Goal: Book appointment/travel/reservation

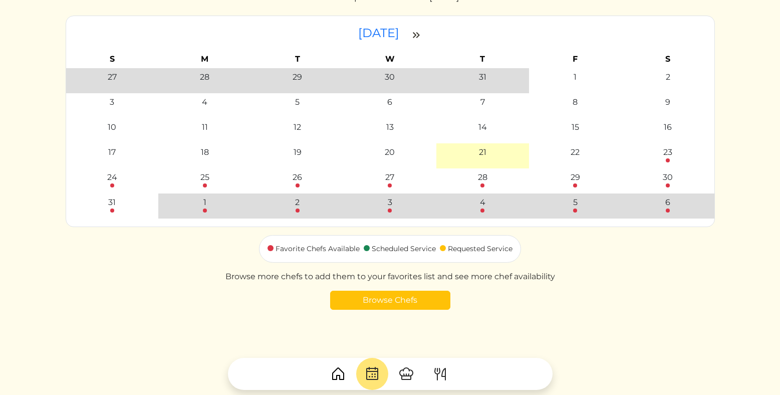
scroll to position [124, 0]
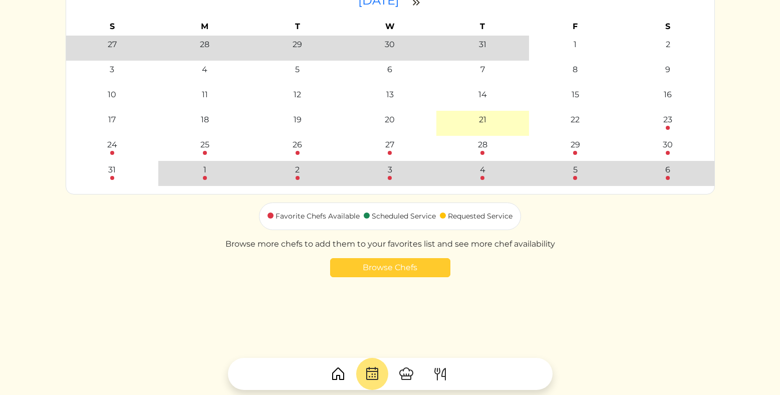
click at [368, 262] on link "Browse Chefs" at bounding box center [390, 267] width 120 height 19
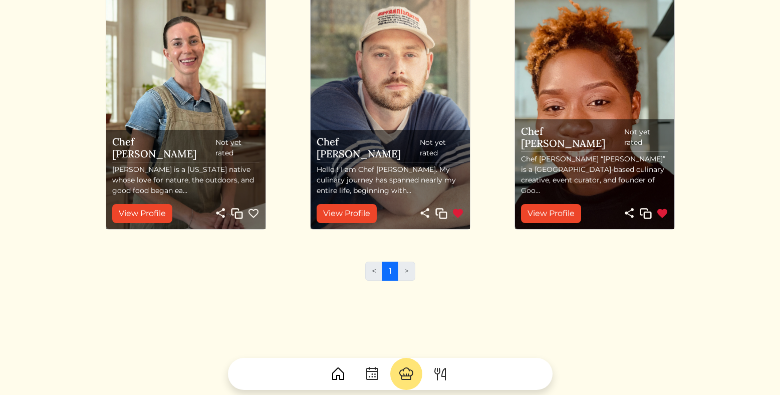
scroll to position [341, 0]
click at [163, 213] on link "View Profile" at bounding box center [142, 213] width 60 height 19
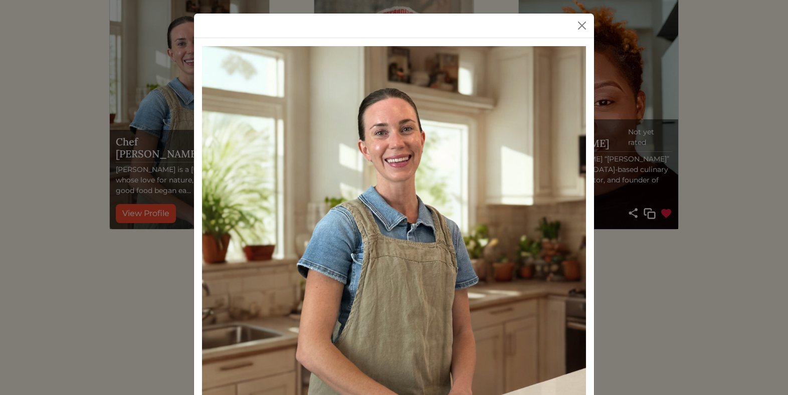
scroll to position [0, 0]
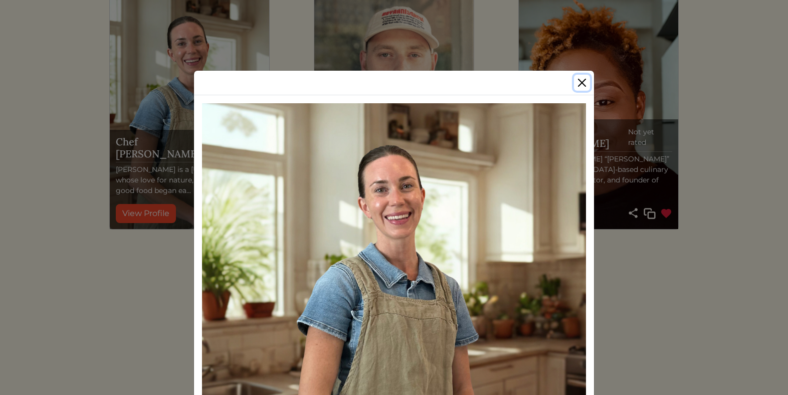
click at [582, 87] on button "Close" at bounding box center [582, 83] width 16 height 16
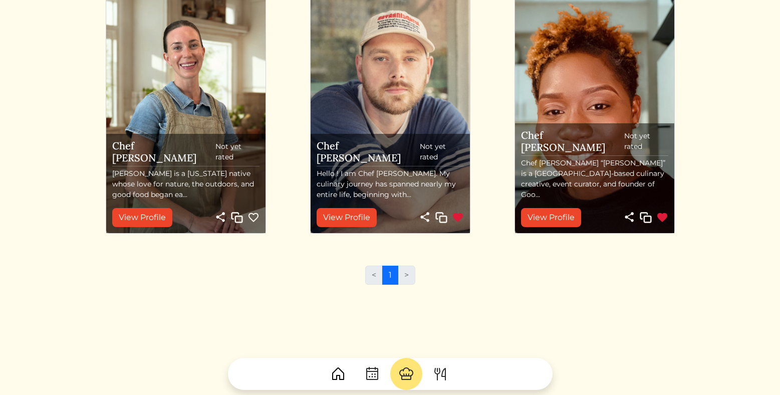
scroll to position [341, 0]
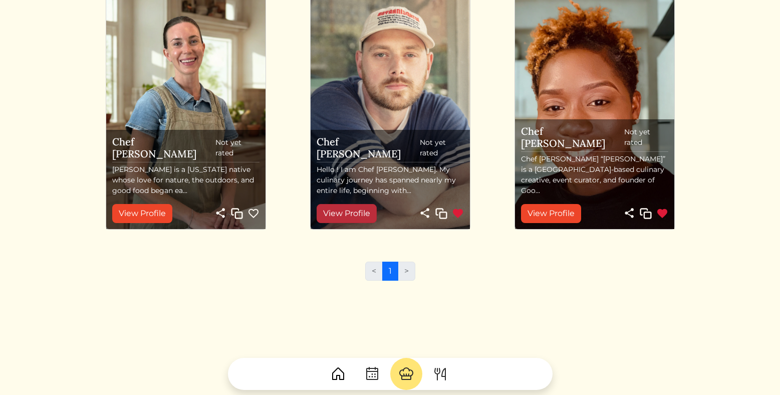
click at [337, 215] on link "View Profile" at bounding box center [347, 213] width 60 height 19
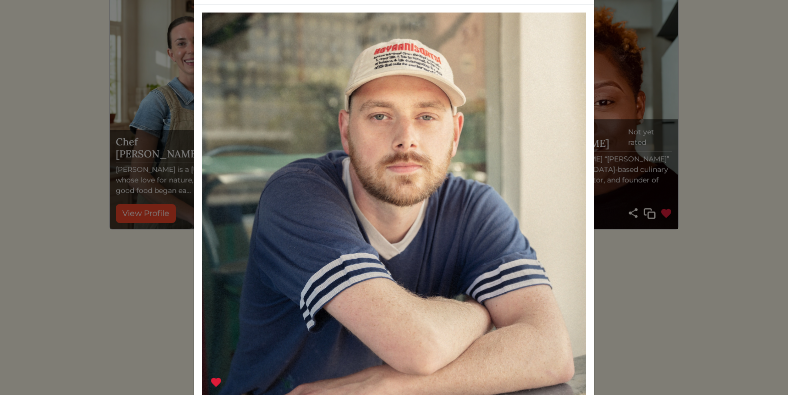
scroll to position [0, 0]
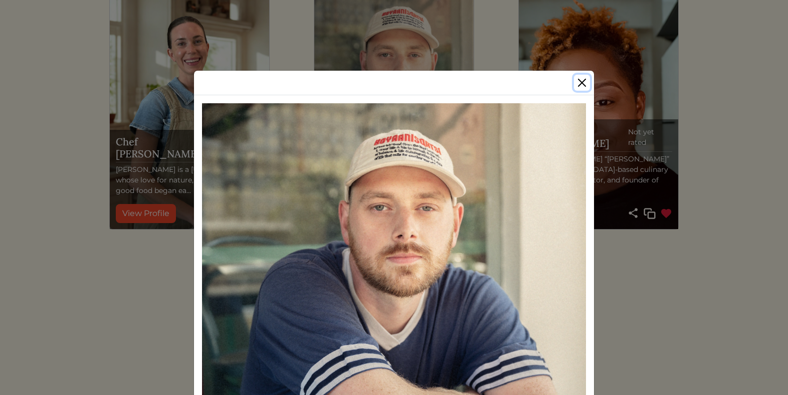
click at [582, 84] on button "Close" at bounding box center [582, 83] width 16 height 16
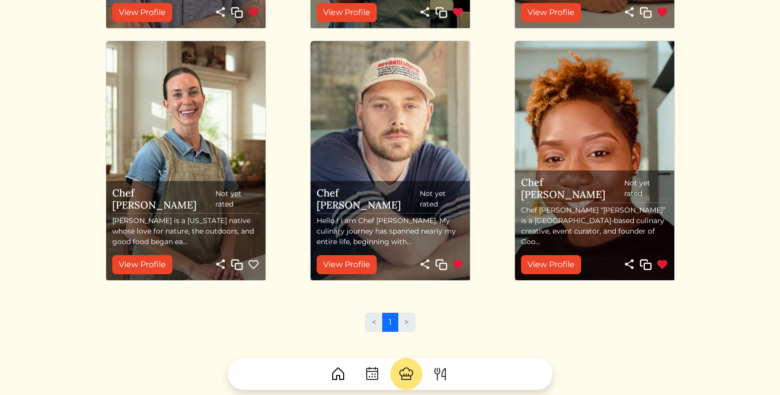
scroll to position [341, 0]
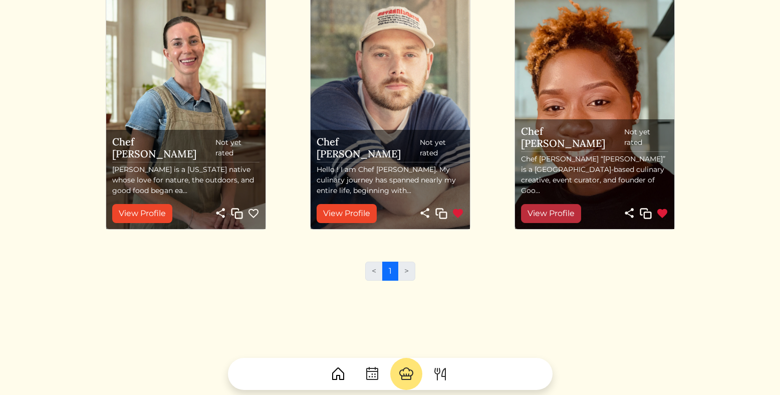
click at [563, 221] on link "View Profile" at bounding box center [551, 213] width 60 height 19
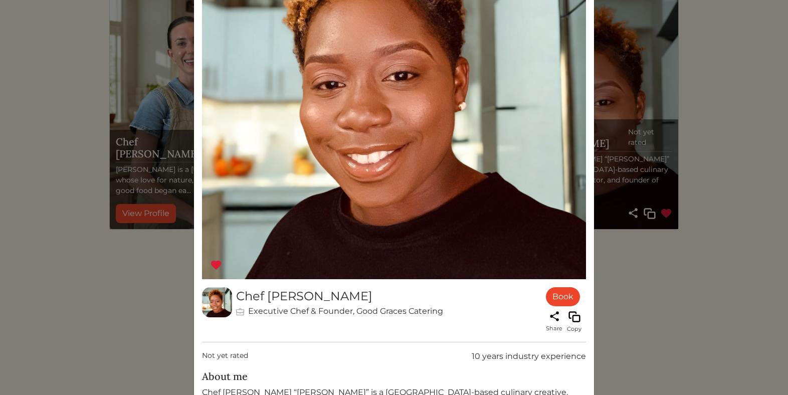
scroll to position [0, 0]
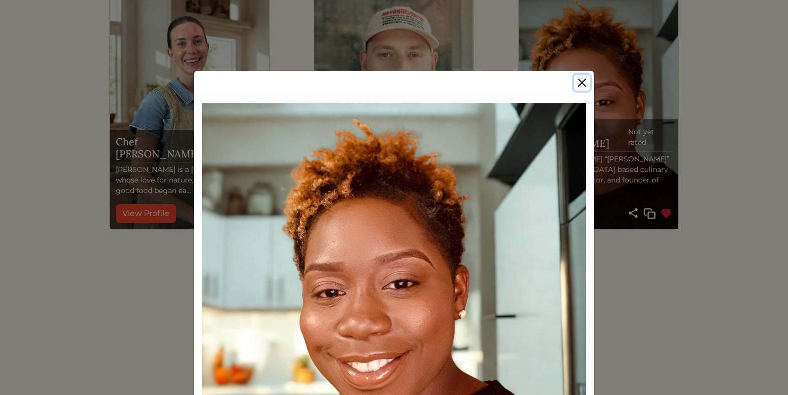
click at [584, 86] on button "Close" at bounding box center [582, 83] width 16 height 16
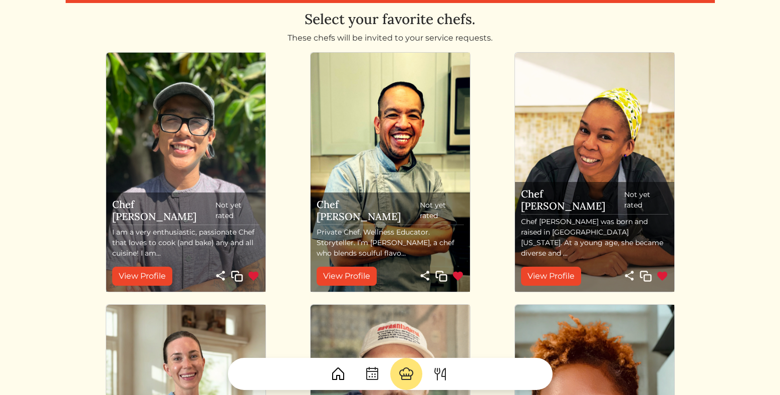
scroll to position [22, 0]
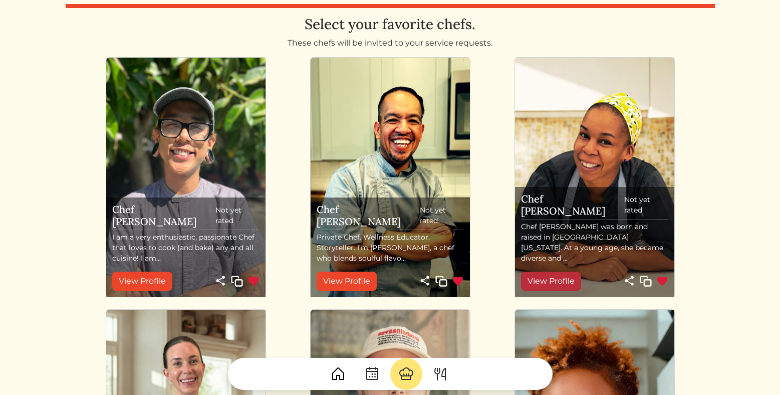
click at [555, 286] on link "View Profile" at bounding box center [551, 281] width 60 height 19
click at [553, 281] on div "Select your favorite chefs. These chefs will be invited to your service request…" at bounding box center [391, 351] width 650 height 670
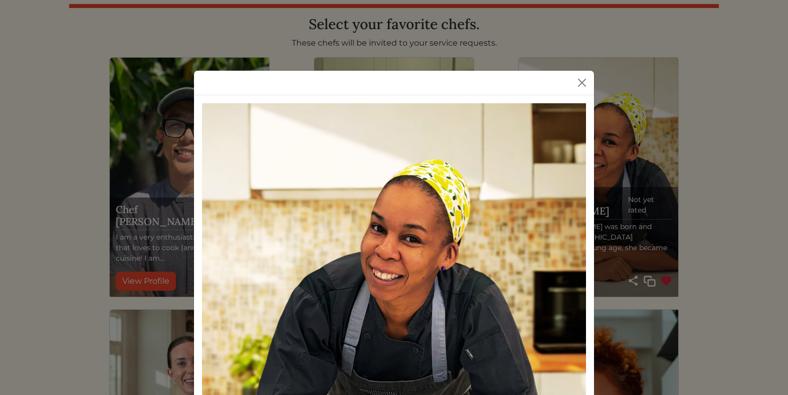
scroll to position [0, 0]
click at [579, 83] on button "Close" at bounding box center [582, 83] width 16 height 16
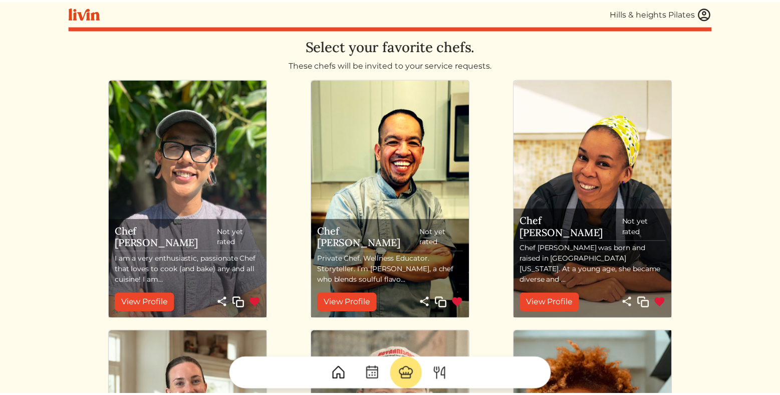
scroll to position [22, 0]
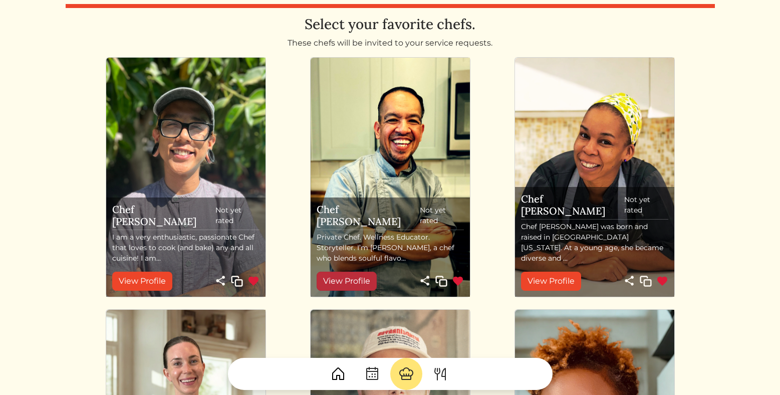
click at [372, 272] on link "View Profile" at bounding box center [347, 281] width 60 height 19
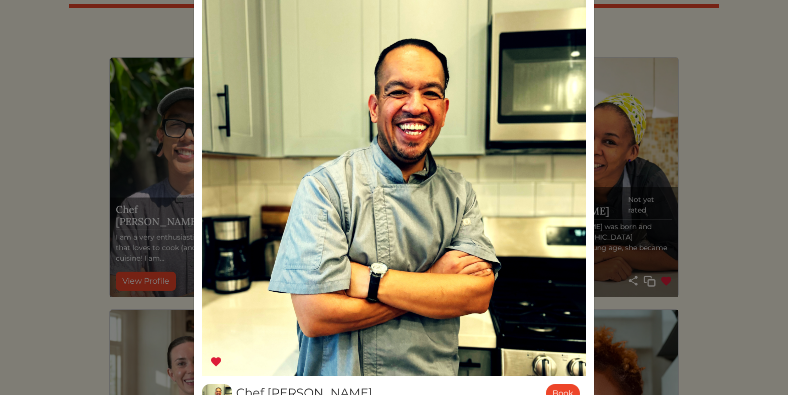
scroll to position [52, 0]
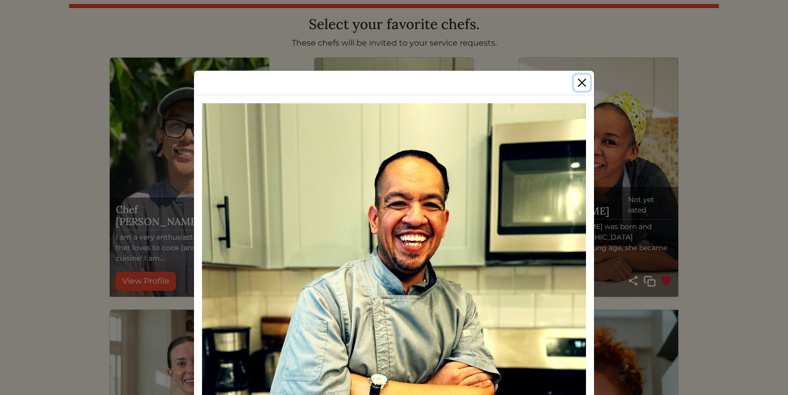
click at [574, 82] on button "Close" at bounding box center [582, 83] width 16 height 16
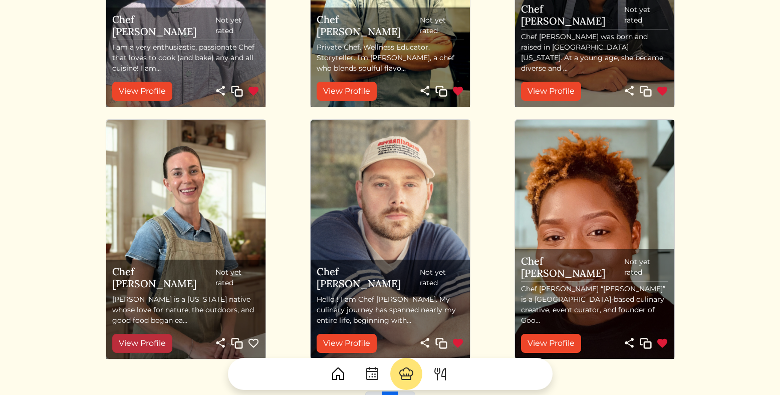
click at [161, 336] on link "View Profile" at bounding box center [142, 343] width 60 height 19
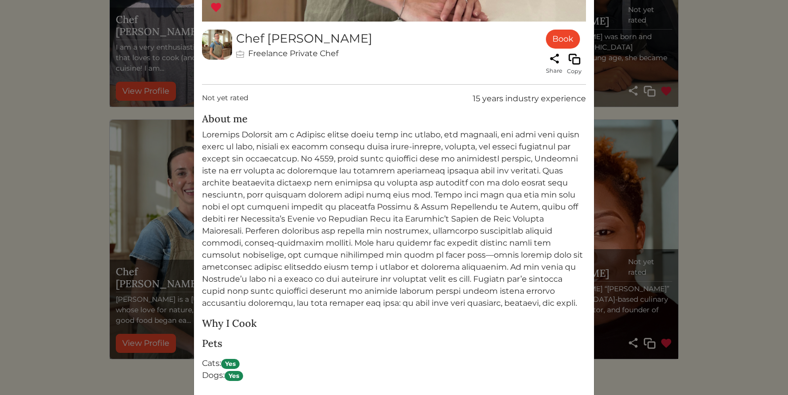
scroll to position [468, 0]
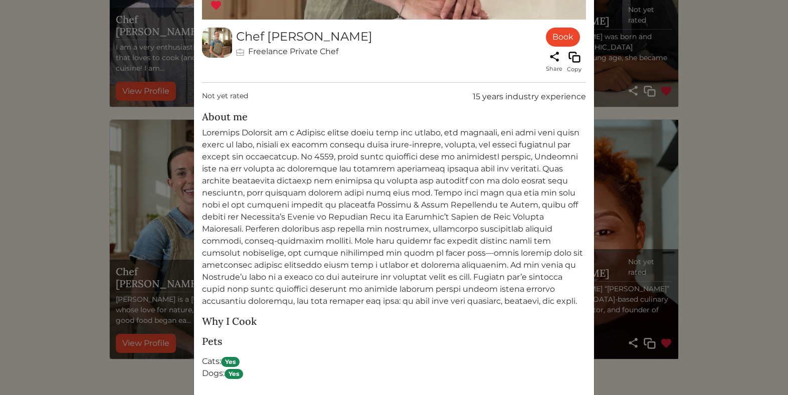
click at [697, 125] on div "Chef Courtney Freelance Private Chef Book Share Copy Not yet rated 15 years ind…" at bounding box center [394, 197] width 788 height 395
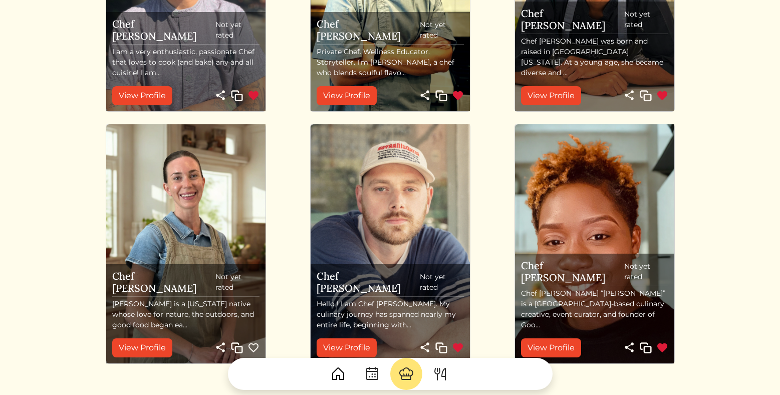
scroll to position [211, 0]
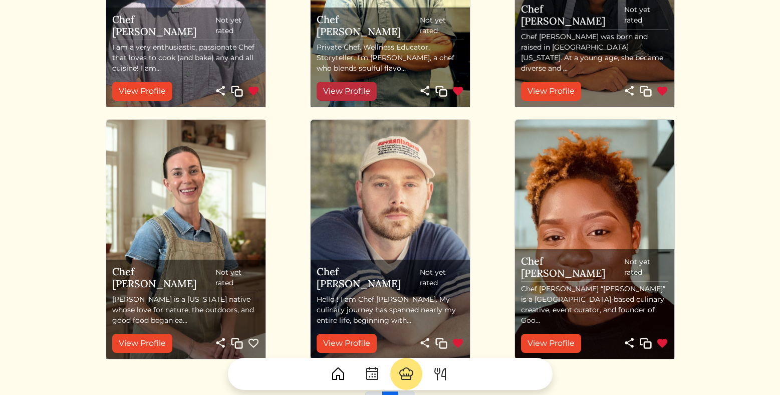
click at [360, 88] on link "View Profile" at bounding box center [347, 91] width 60 height 19
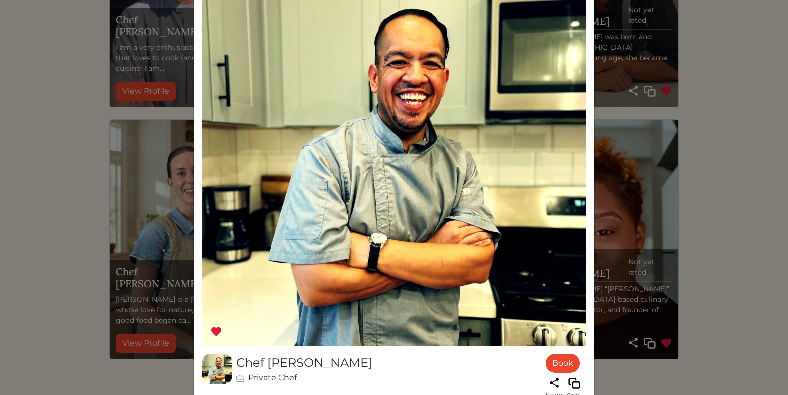
scroll to position [0, 0]
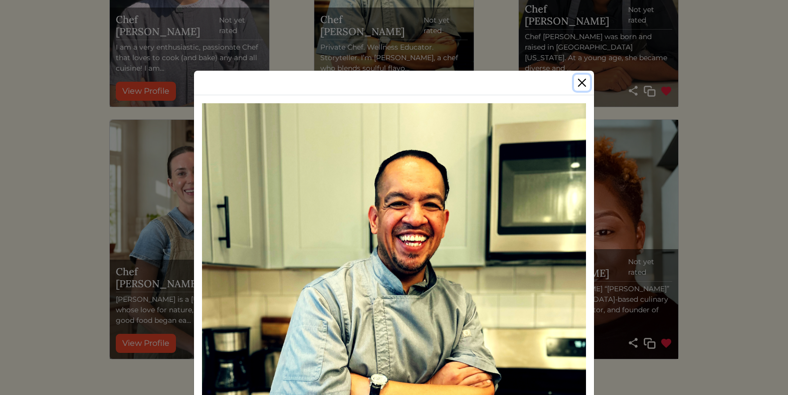
click at [579, 81] on button "Close" at bounding box center [582, 83] width 16 height 16
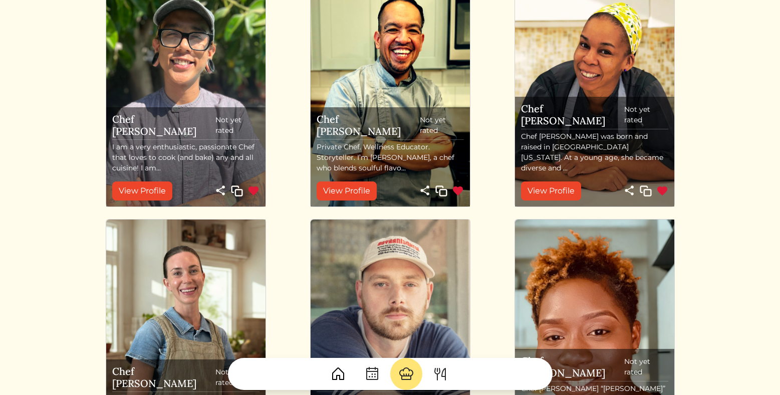
scroll to position [185, 0]
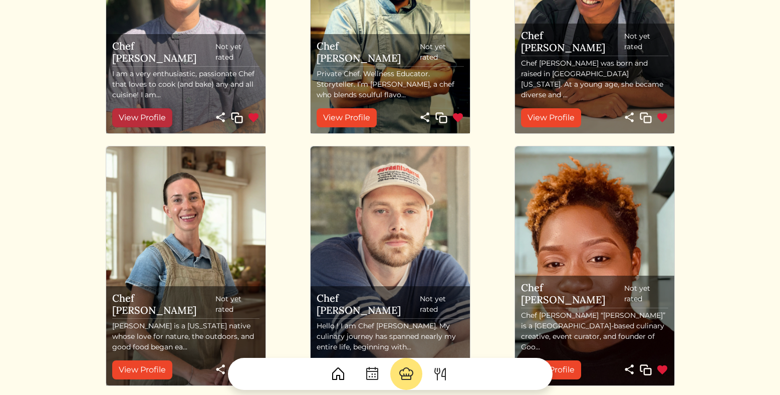
click at [153, 117] on link "View Profile" at bounding box center [142, 117] width 60 height 19
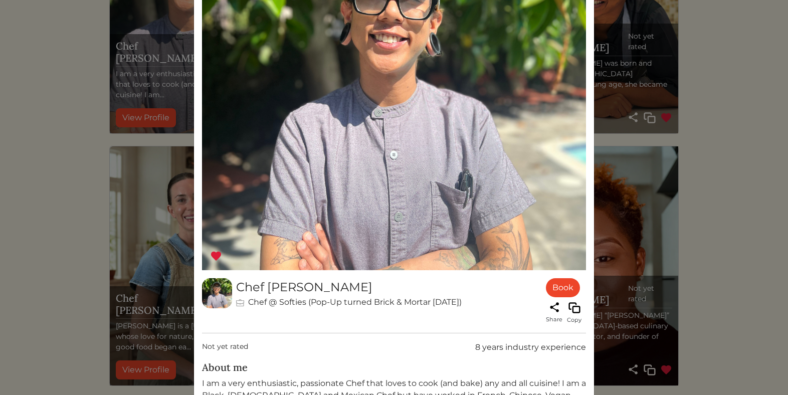
scroll to position [0, 0]
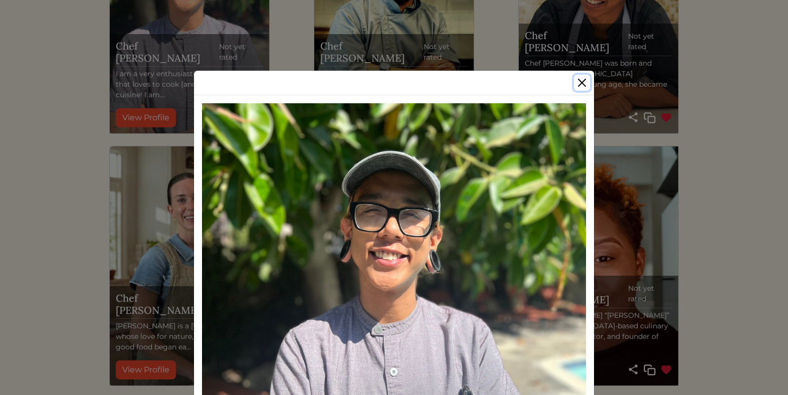
click at [581, 89] on button "Close" at bounding box center [582, 83] width 16 height 16
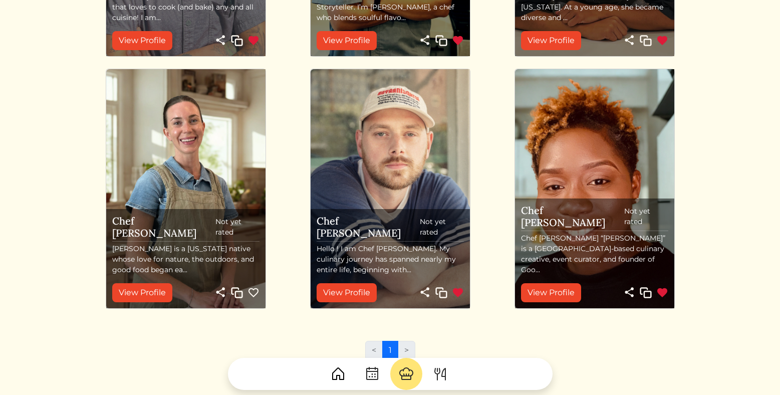
scroll to position [270, 0]
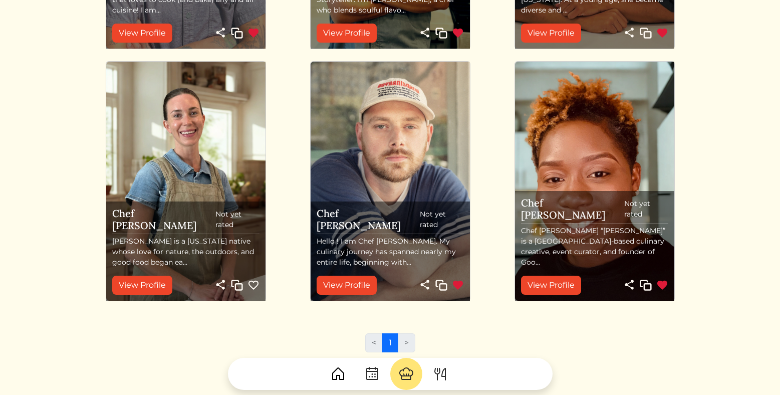
click at [185, 251] on p "Courtney Williams is a Florida native whose love for nature, the outdoors, and …" at bounding box center [185, 252] width 147 height 32
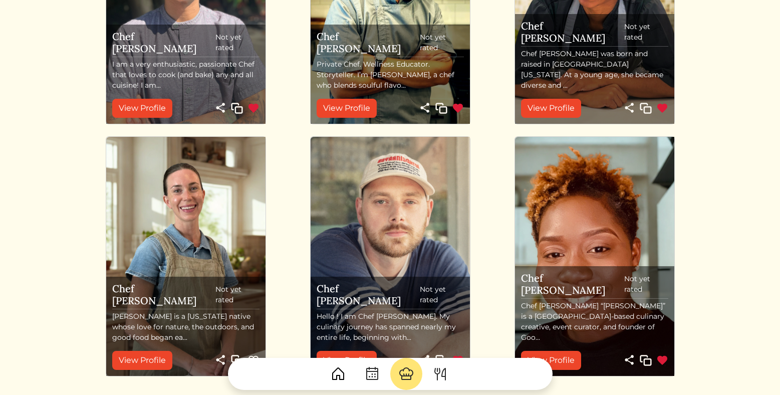
click at [232, 242] on img at bounding box center [185, 256] width 159 height 239
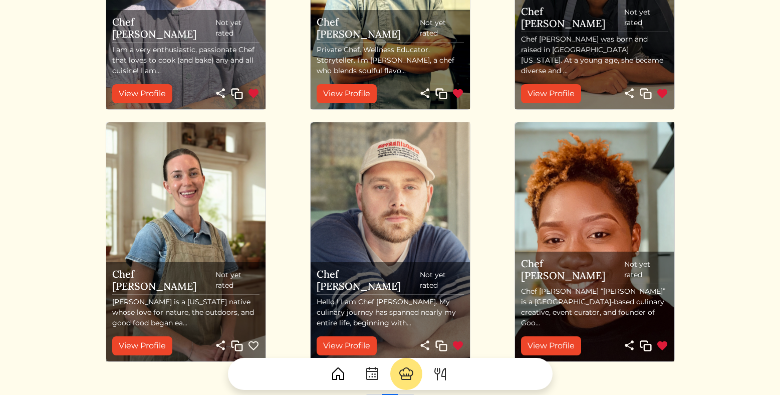
scroll to position [230, 0]
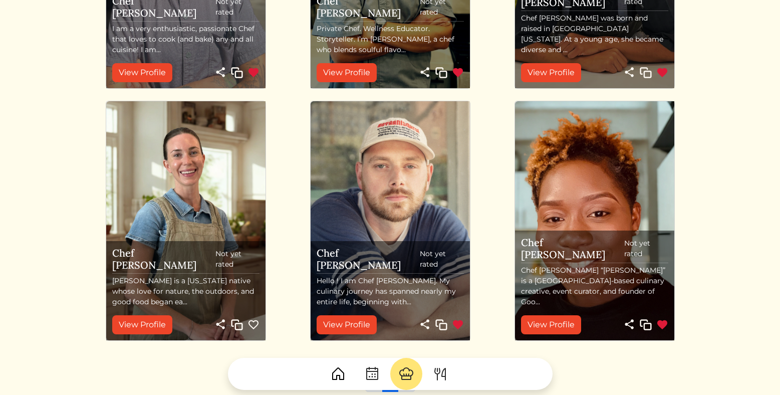
click at [257, 324] on img at bounding box center [254, 325] width 12 height 12
click at [253, 324] on img at bounding box center [254, 325] width 12 height 12
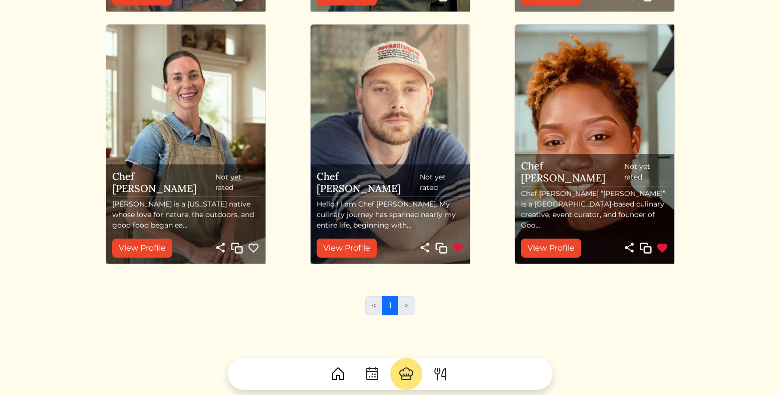
scroll to position [352, 0]
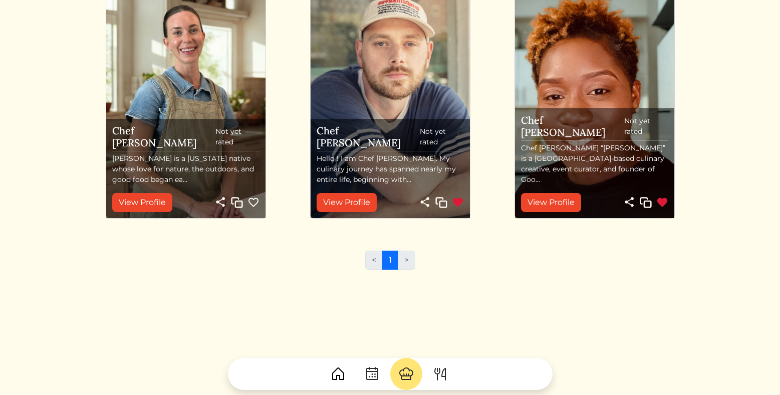
click at [405, 373] on img at bounding box center [406, 374] width 16 height 16
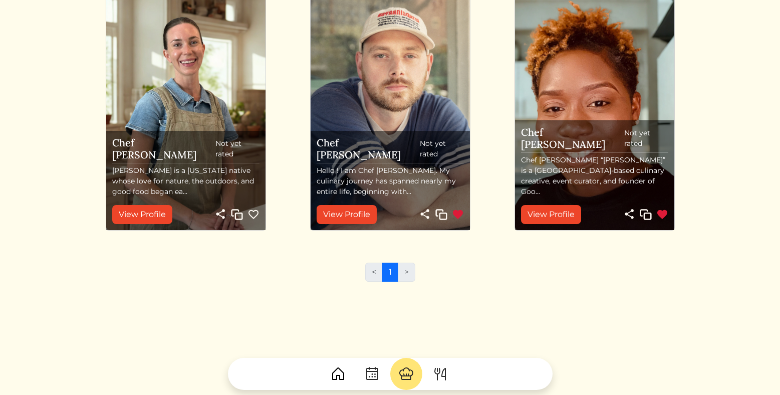
scroll to position [352, 0]
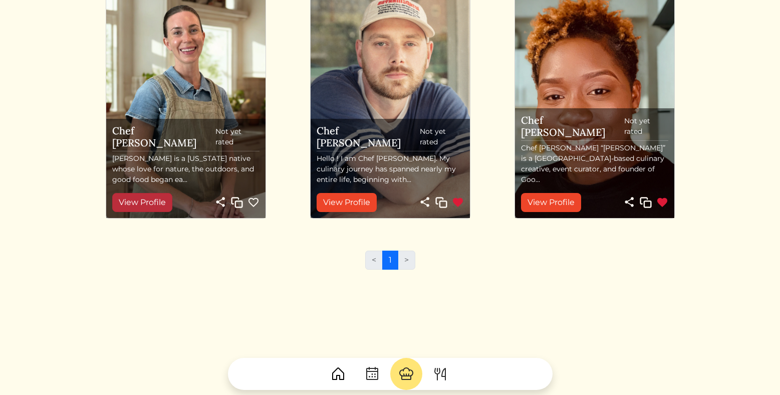
click at [170, 195] on link "View Profile" at bounding box center [142, 202] width 60 height 19
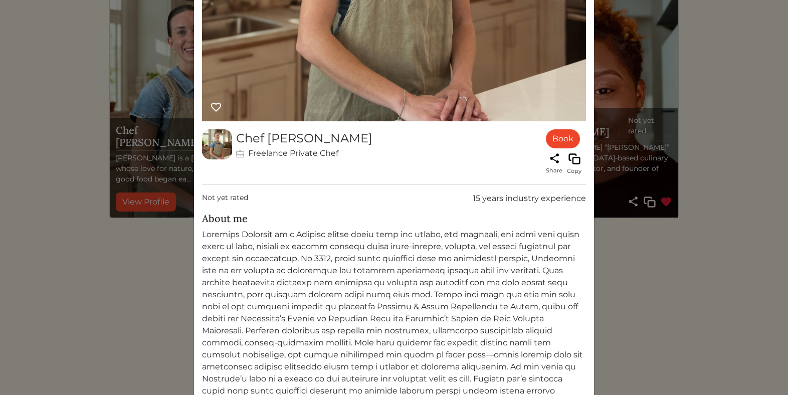
scroll to position [311, 0]
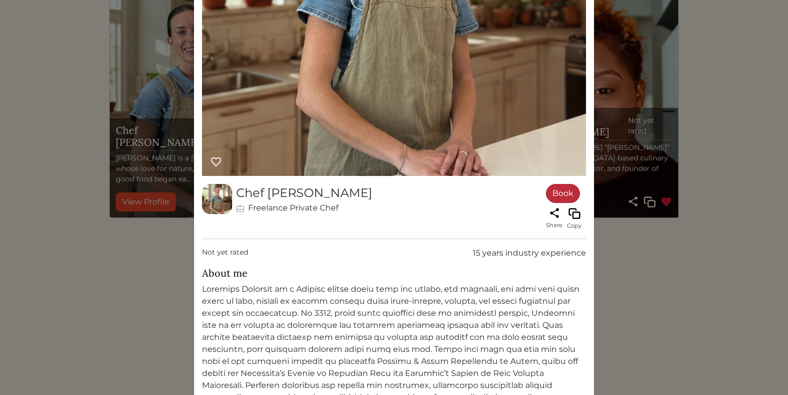
click at [559, 197] on link "Book" at bounding box center [563, 193] width 34 height 19
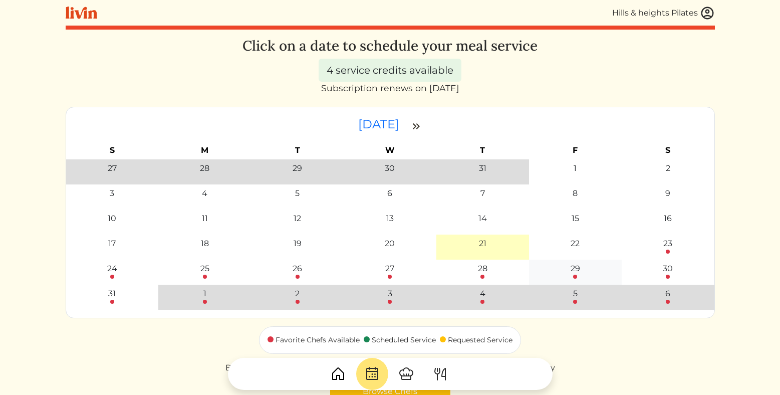
click at [572, 270] on div "29" at bounding box center [576, 269] width 10 height 12
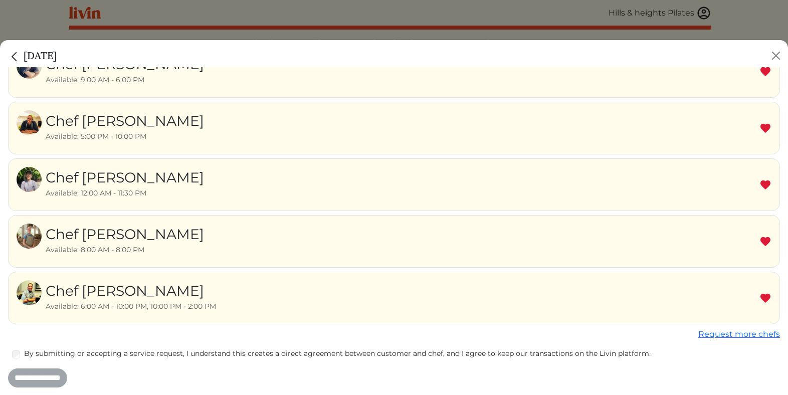
scroll to position [258, 0]
click at [178, 248] on div "Chef Courtney Available: 8:00 AM - 8:00 PM" at bounding box center [394, 240] width 772 height 53
click at [294, 243] on div "Chef Courtney Available: 8:00 AM - 8:00 PM" at bounding box center [394, 240] width 772 height 53
click at [294, 244] on div "Chef Courtney Available: 8:00 AM - 8:00 PM" at bounding box center [394, 240] width 772 height 53
click at [295, 244] on div "Chef Courtney Available: 8:00 AM - 8:00 PM" at bounding box center [394, 240] width 772 height 53
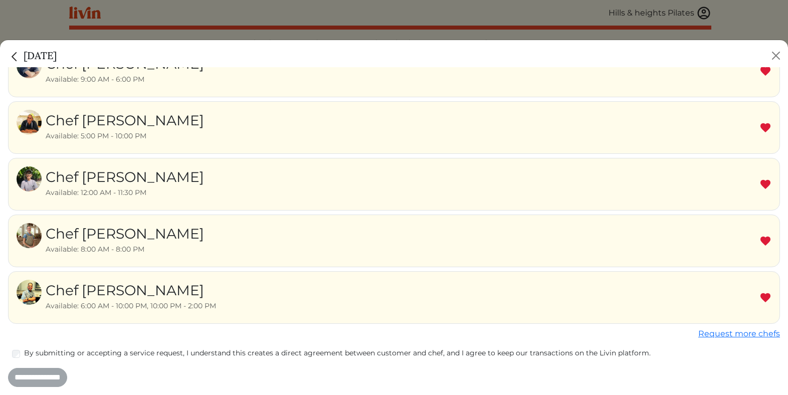
click at [21, 354] on div "By submitting or accepting a service request, I understand this creates a direc…" at bounding box center [394, 354] width 772 height 12
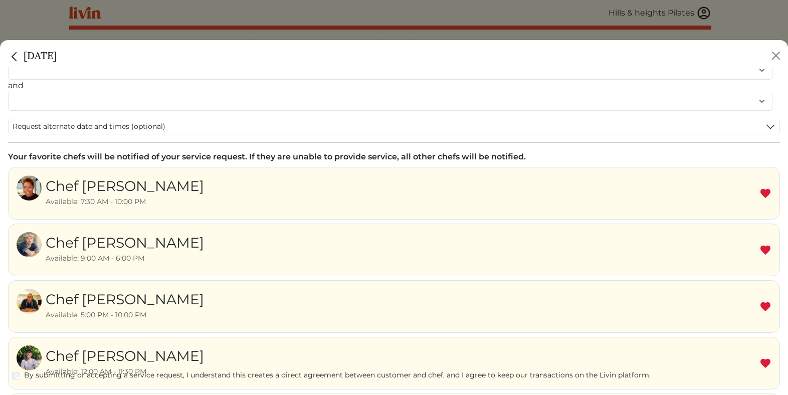
scroll to position [0, 0]
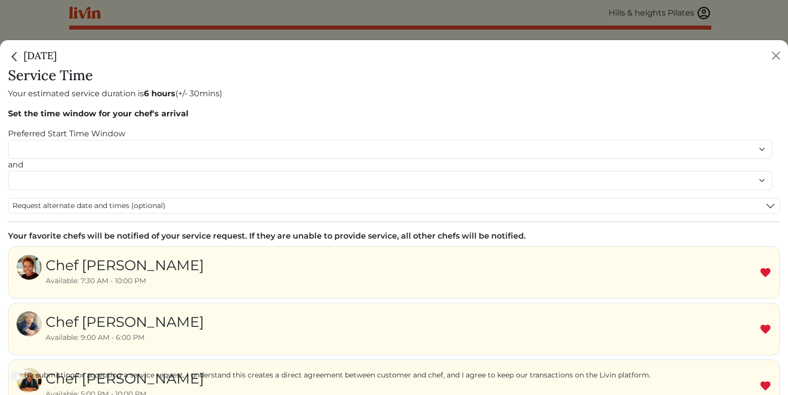
click at [761, 271] on img at bounding box center [765, 273] width 12 height 12
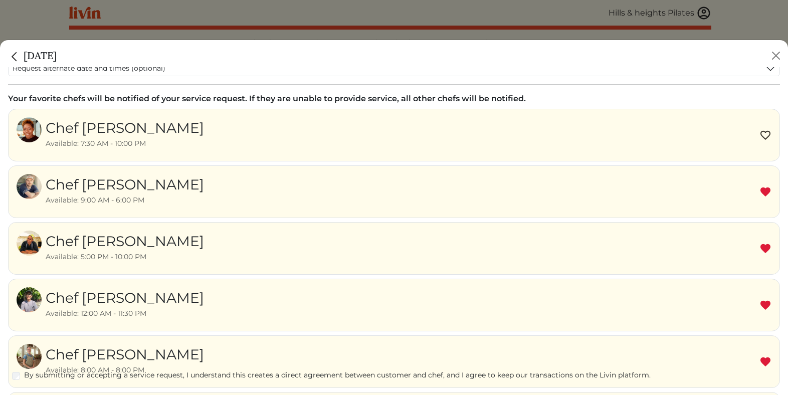
scroll to position [141, 0]
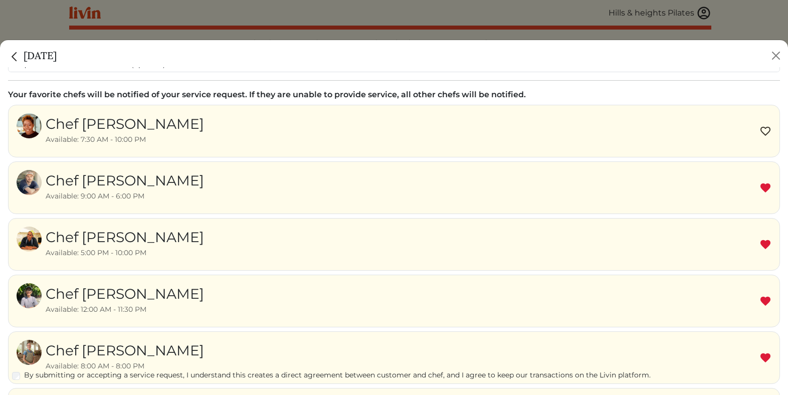
click at [759, 191] on img at bounding box center [765, 188] width 12 height 12
click at [759, 243] on img at bounding box center [765, 245] width 12 height 12
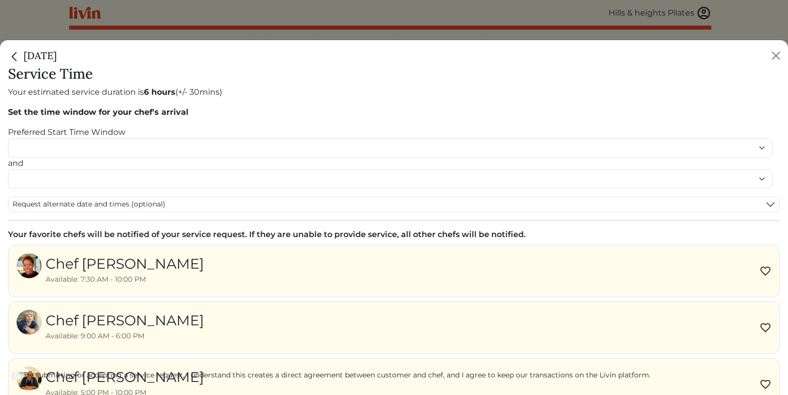
scroll to position [2, 0]
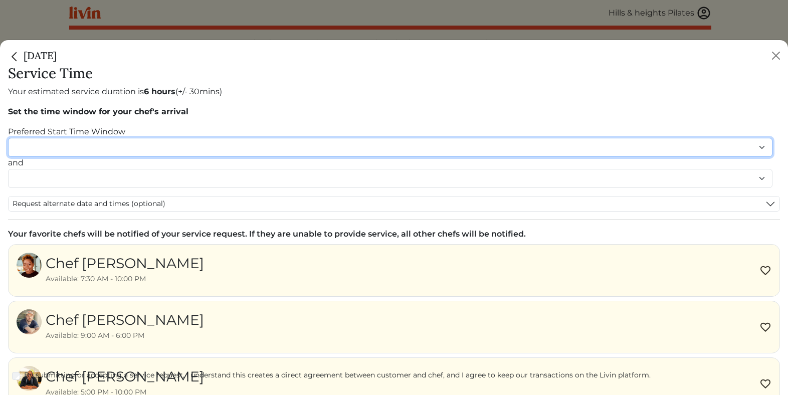
click at [120, 147] on select "******* ******* ******* ******* ******* ******* ******** ******** ******** ****…" at bounding box center [390, 147] width 764 height 19
select select "********"
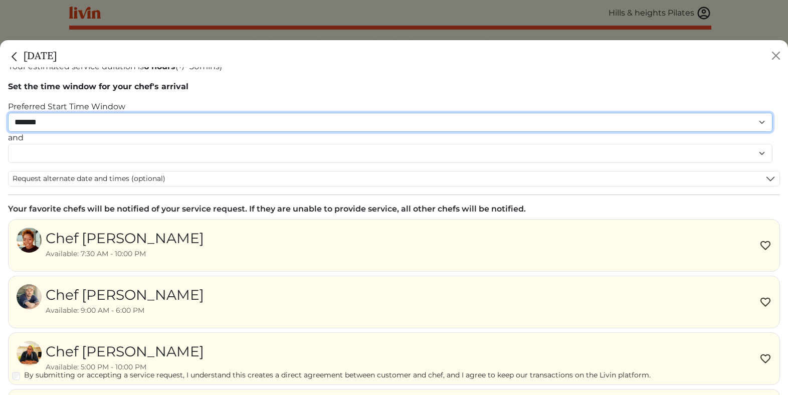
scroll to position [0, 0]
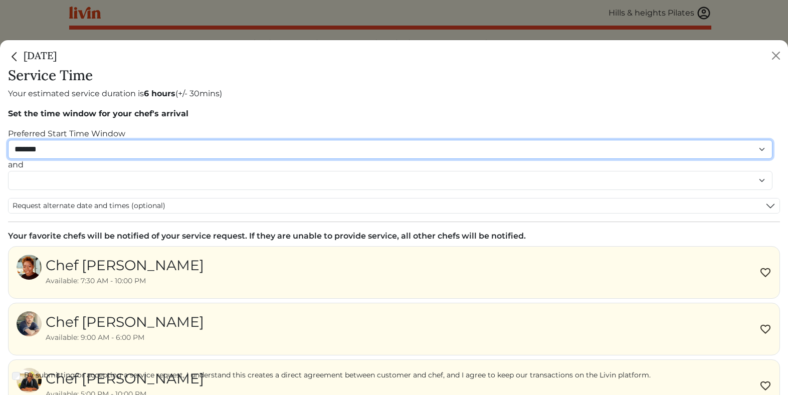
click at [68, 156] on select "******* ******* ******* ******* ******* ******* ******** ******** ******** ****…" at bounding box center [390, 149] width 764 height 19
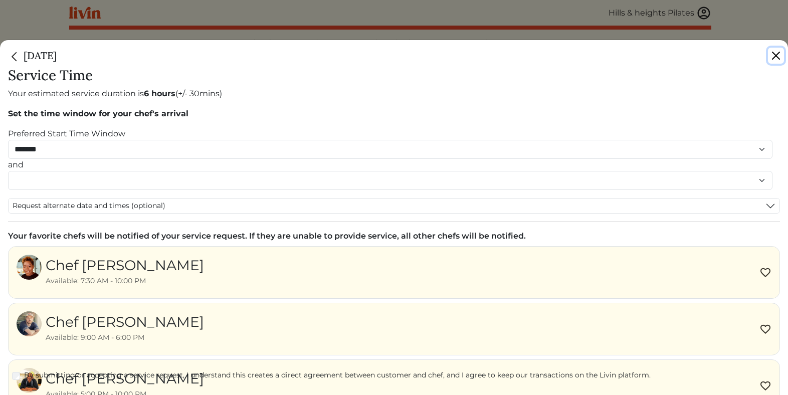
click at [780, 56] on button "Close" at bounding box center [776, 56] width 16 height 16
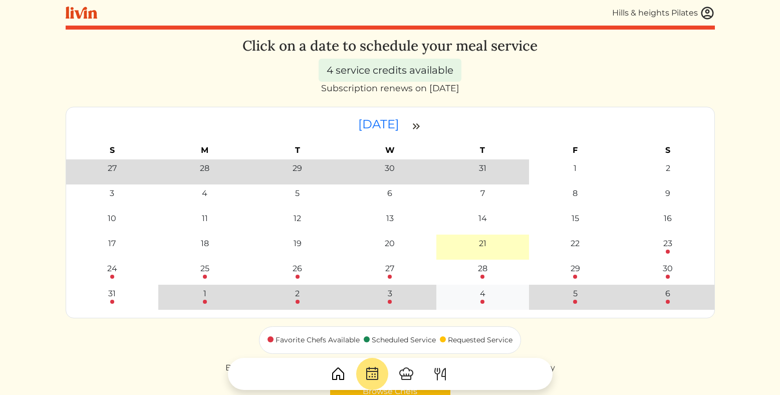
click at [479, 300] on div "4" at bounding box center [483, 296] width 87 height 16
click at [482, 299] on div "4" at bounding box center [483, 294] width 6 height 12
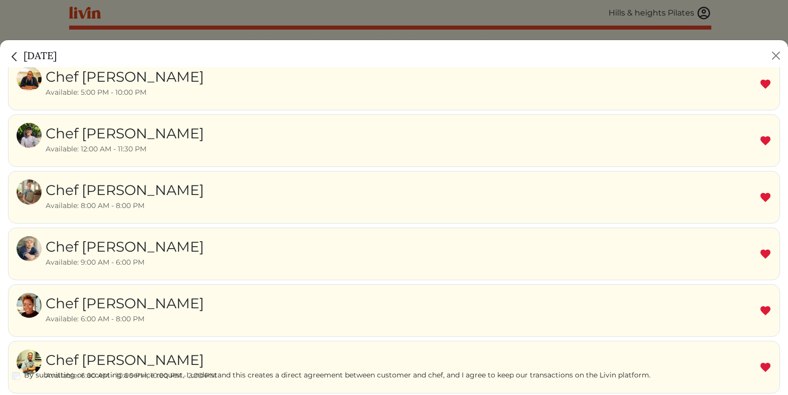
scroll to position [173, 0]
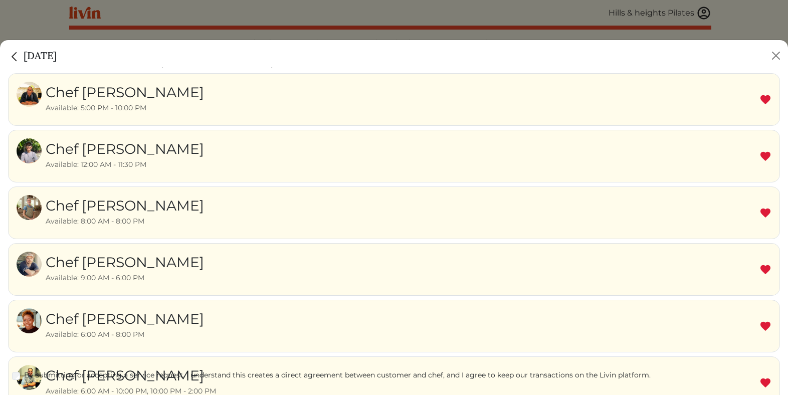
click at [759, 103] on img at bounding box center [765, 100] width 12 height 12
click at [759, 159] on img at bounding box center [765, 156] width 12 height 12
click at [760, 273] on img at bounding box center [765, 270] width 12 height 12
click at [759, 327] on img at bounding box center [765, 326] width 12 height 12
click at [755, 376] on label "By submitting or accepting a service request, I understand this creates a direc…" at bounding box center [402, 375] width 756 height 11
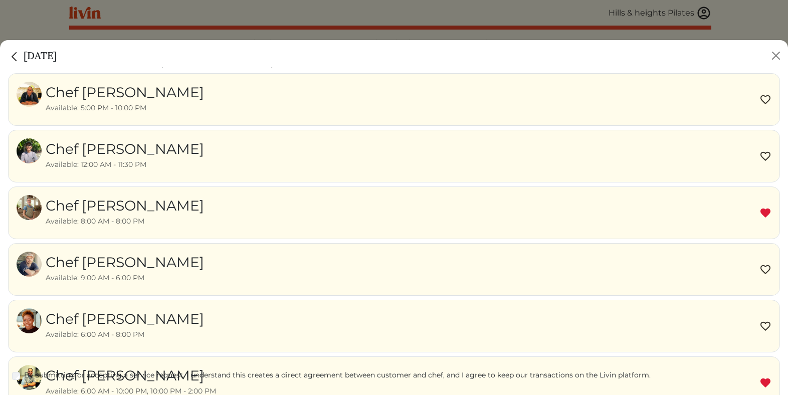
click at [756, 380] on div "By submitting or accepting a service request, I understand this creates a direc…" at bounding box center [394, 376] width 772 height 12
click at [759, 383] on img at bounding box center [765, 383] width 12 height 12
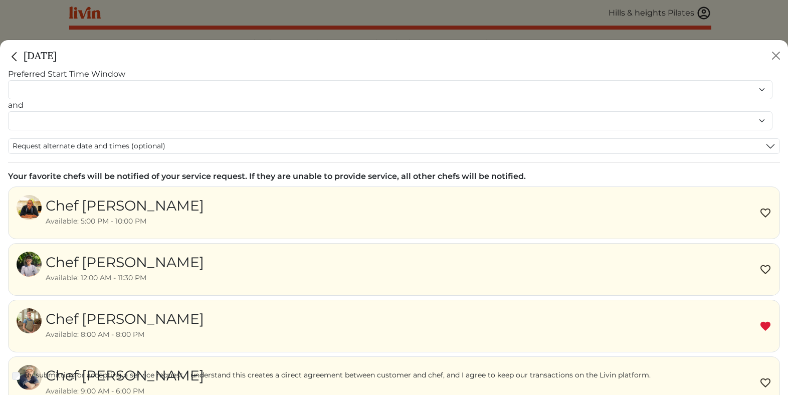
scroll to position [50, 0]
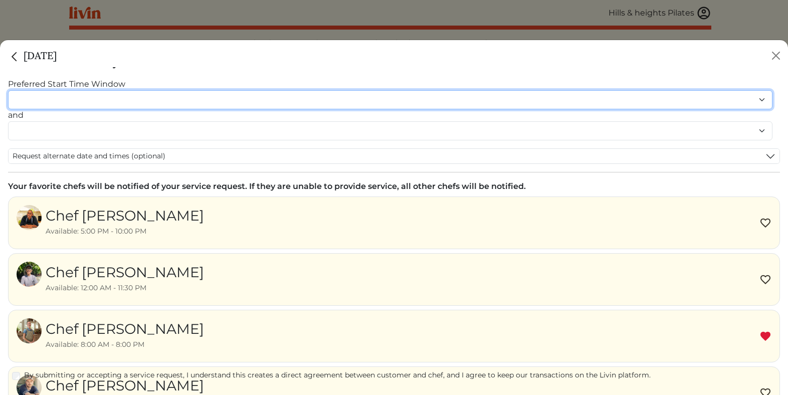
click at [122, 98] on select "******* ******* ******* ******* ******* ******* ******** ******** ******** ****…" at bounding box center [390, 99] width 764 height 19
select select "********"
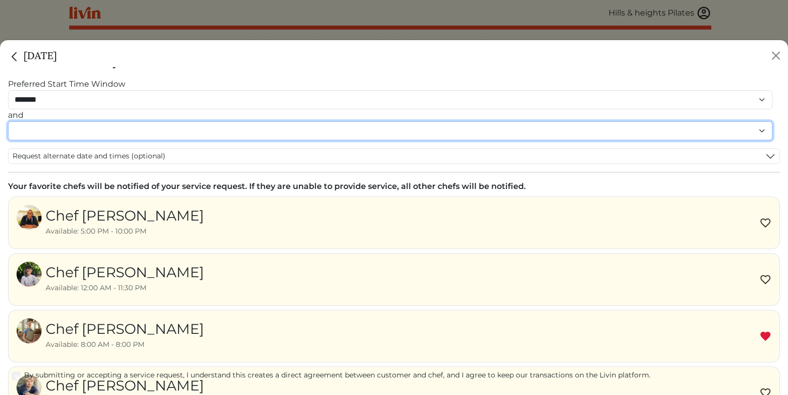
click at [118, 136] on select "******* ******* ******* ******* ******* ******* ******** ******** ******** ****…" at bounding box center [390, 130] width 764 height 19
select select "********"
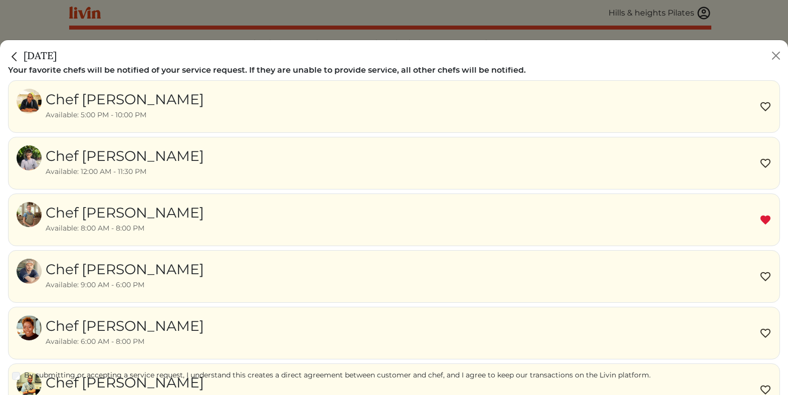
scroll to position [293, 0]
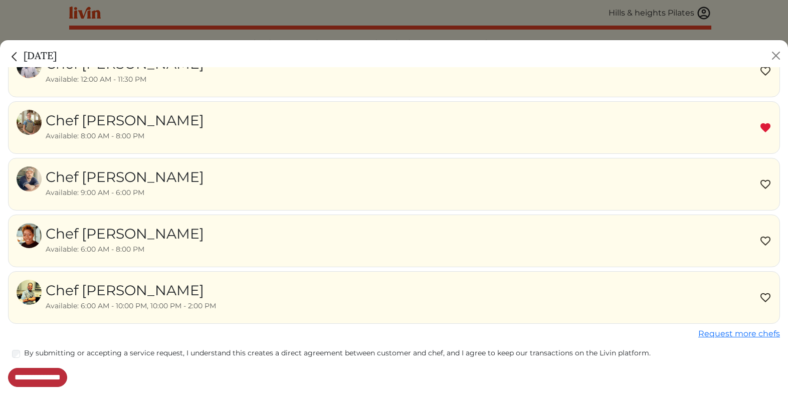
click at [37, 378] on input "**********" at bounding box center [37, 377] width 59 height 19
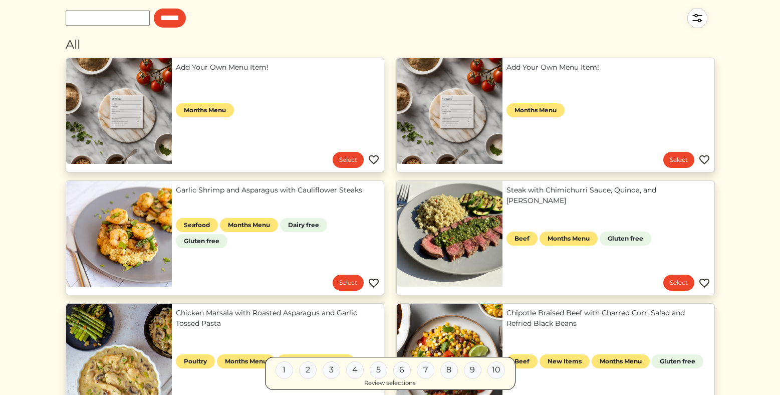
scroll to position [91, 0]
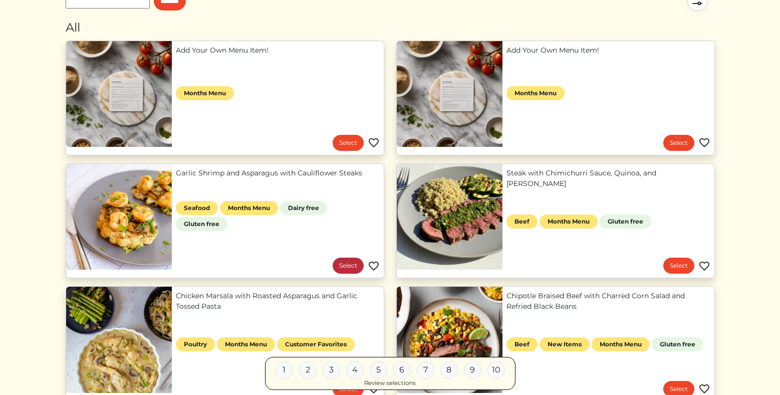
click at [362, 269] on link "Select" at bounding box center [348, 266] width 31 height 16
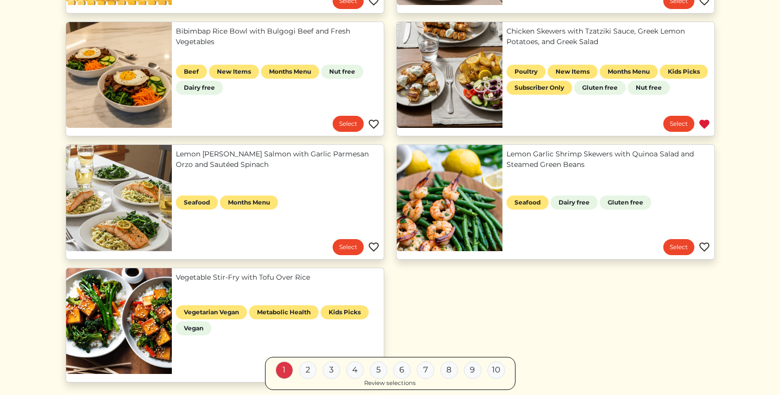
scroll to position [597, 0]
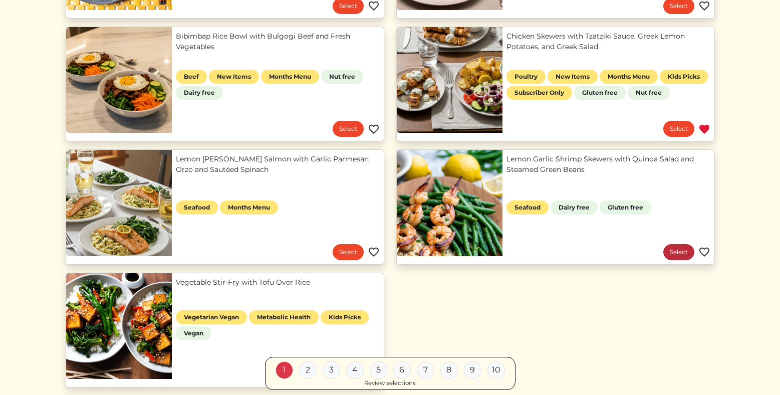
click at [686, 257] on link "Select" at bounding box center [679, 252] width 31 height 16
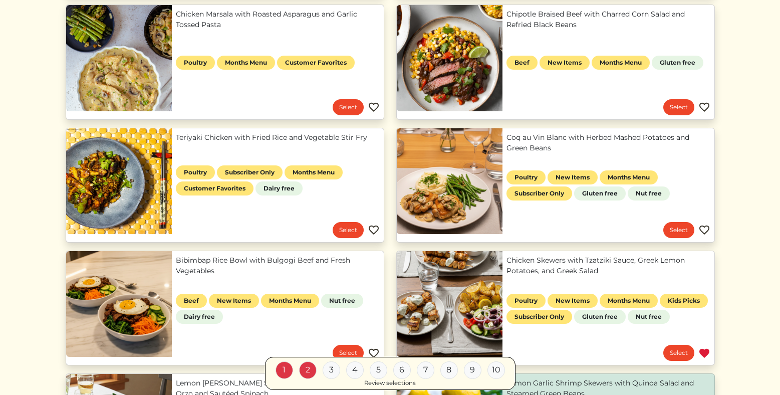
scroll to position [375, 0]
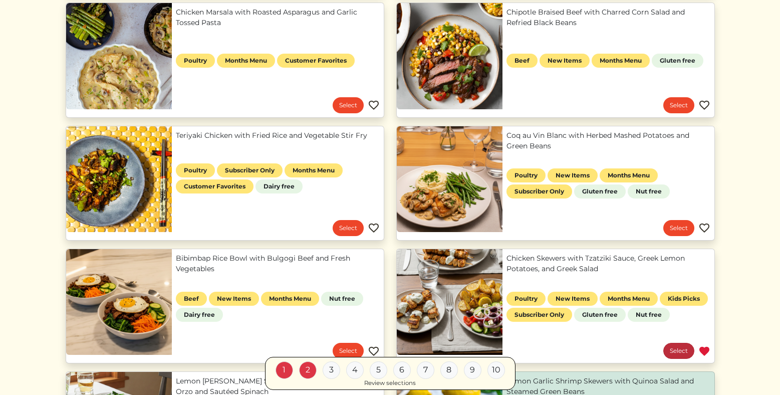
click at [682, 355] on link "Select" at bounding box center [679, 351] width 31 height 16
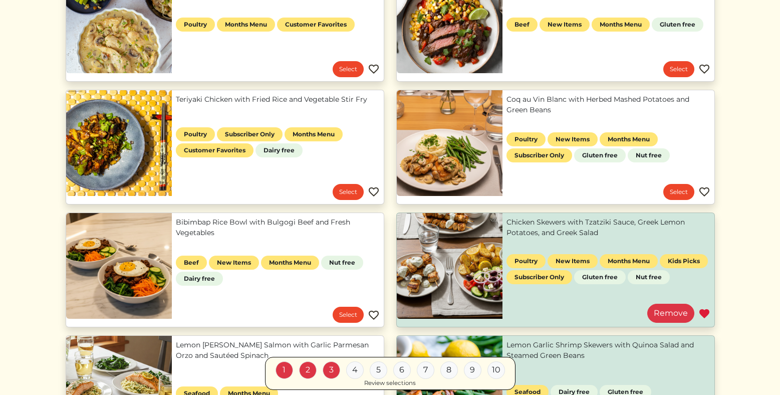
scroll to position [413, 0]
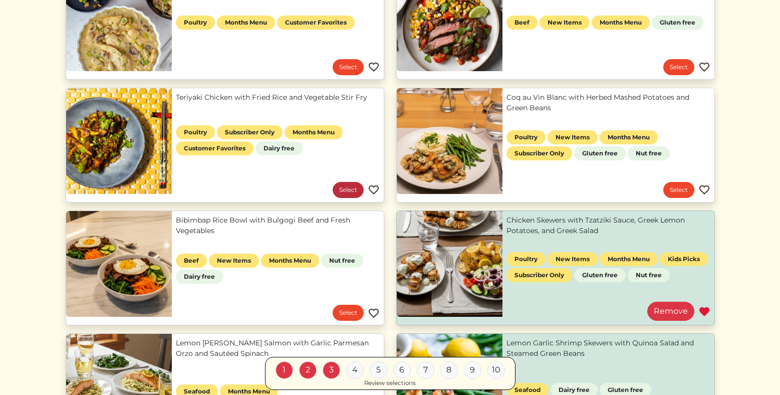
click at [340, 186] on link "Select" at bounding box center [348, 190] width 31 height 16
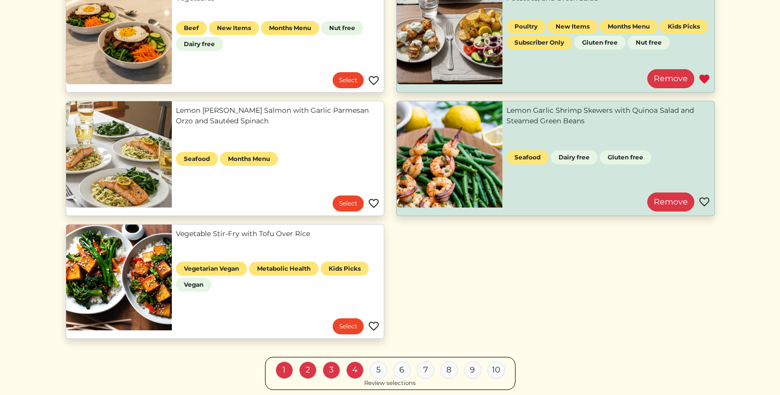
scroll to position [707, 0]
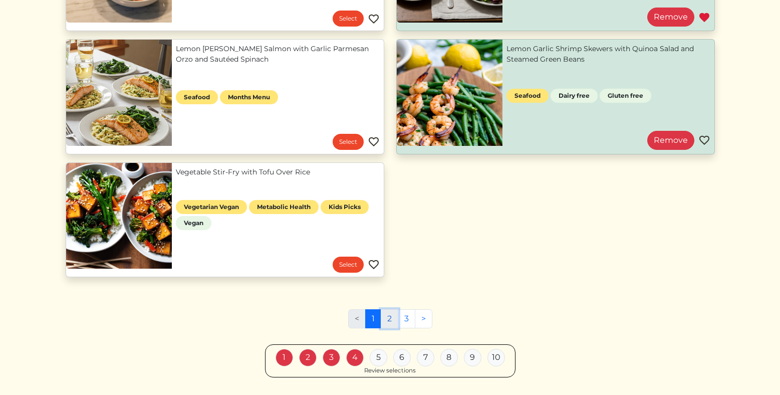
click at [390, 321] on link "2" at bounding box center [390, 318] width 18 height 19
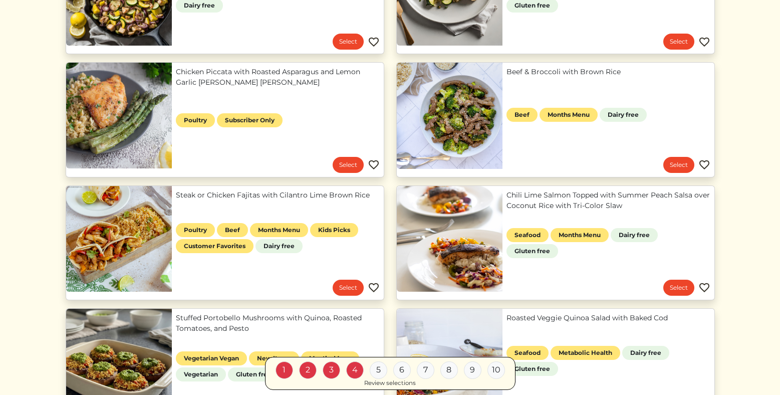
scroll to position [316, 0]
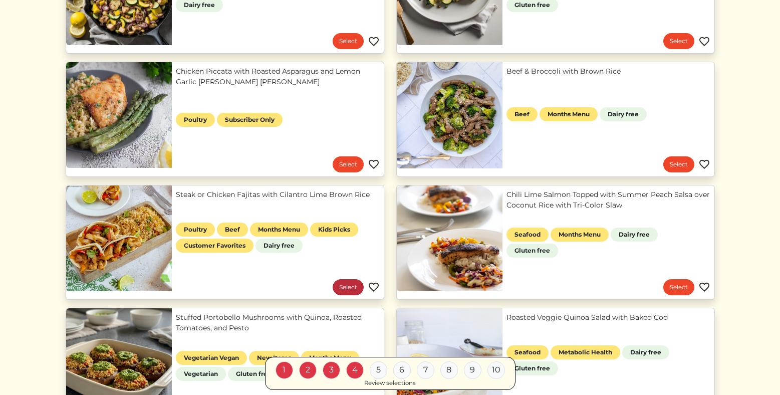
click at [336, 291] on link "Select" at bounding box center [348, 287] width 31 height 16
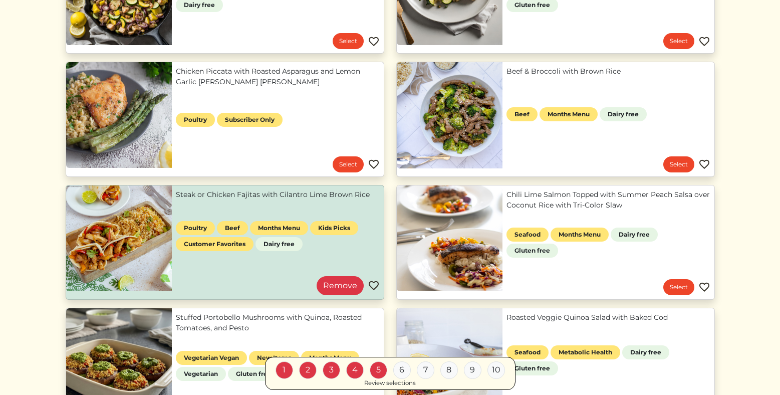
click at [208, 200] on link "Steak or Chicken Fajitas with Cilantro Lime Brown Rice" at bounding box center [278, 194] width 204 height 11
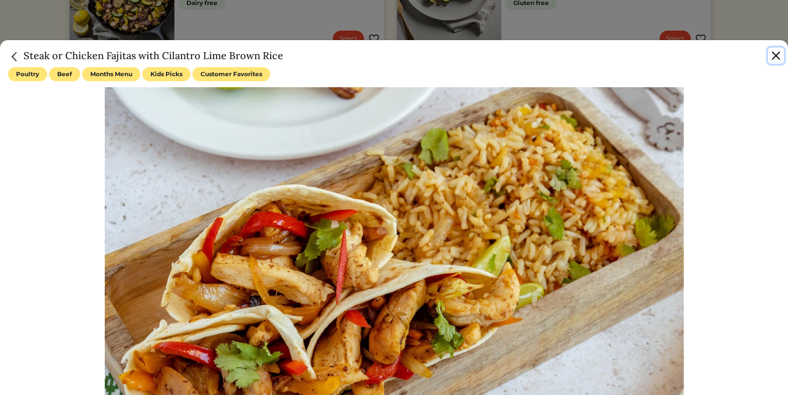
click at [770, 52] on button "Close" at bounding box center [776, 56] width 16 height 16
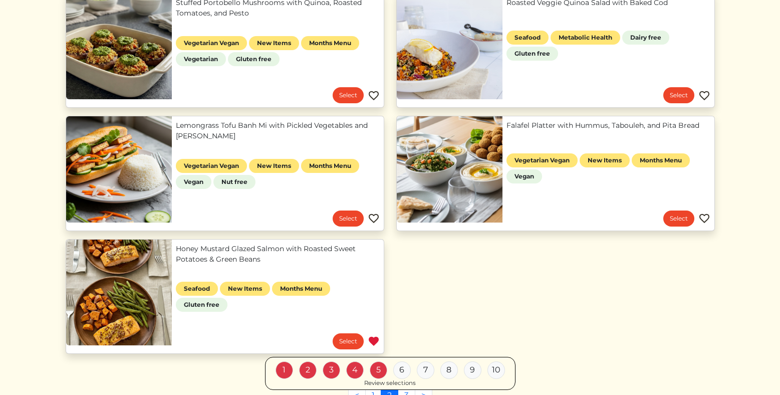
scroll to position [651, 0]
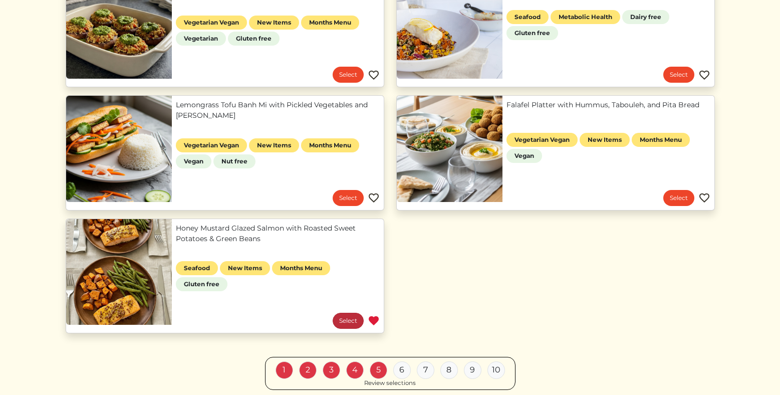
click at [355, 315] on link "Select" at bounding box center [348, 321] width 31 height 16
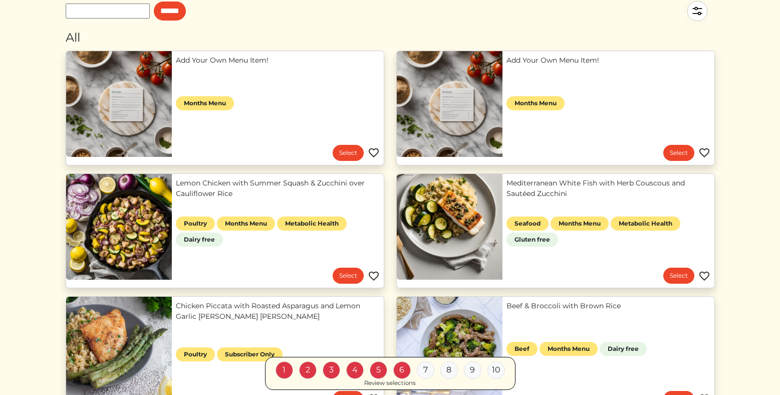
scroll to position [163, 0]
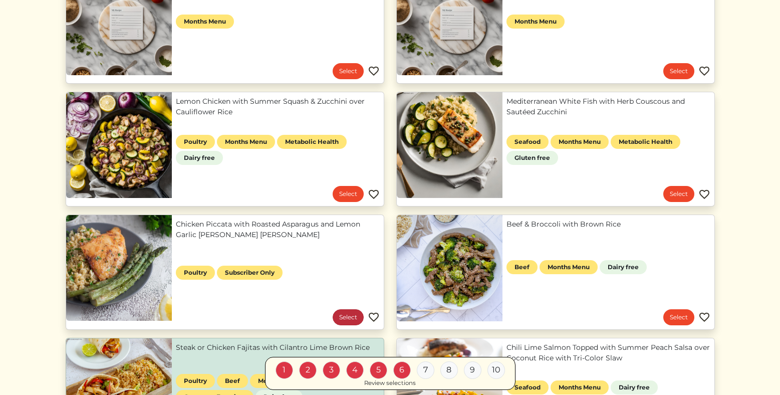
click at [340, 312] on link "Select" at bounding box center [348, 317] width 31 height 16
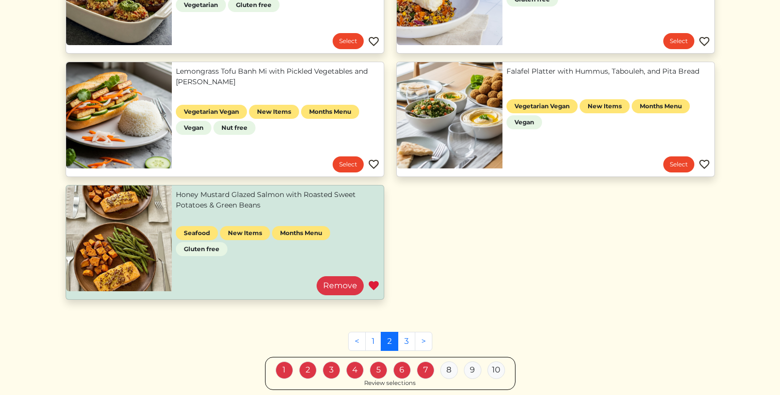
scroll to position [735, 0]
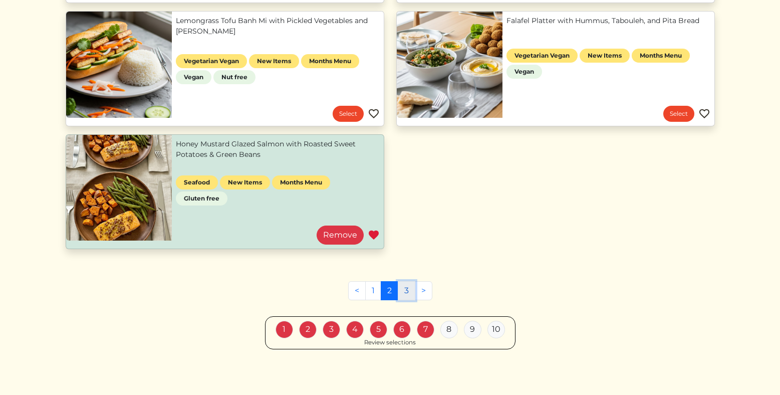
click at [410, 293] on link "3" at bounding box center [407, 290] width 18 height 19
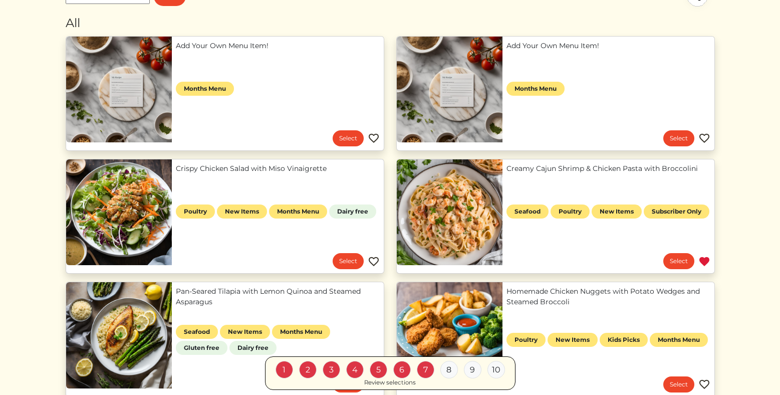
scroll to position [231, 0]
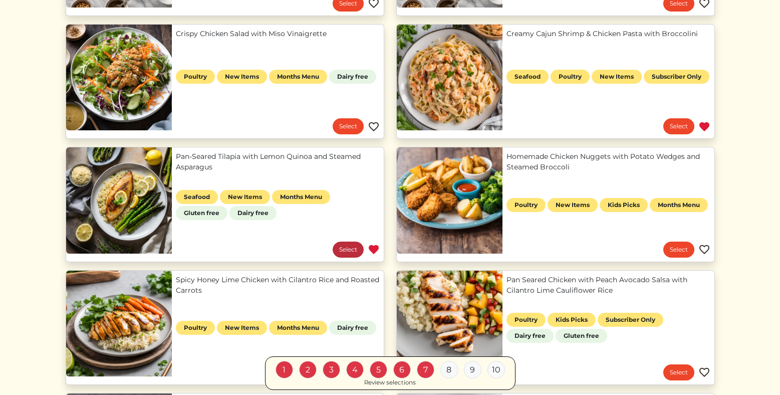
click at [341, 248] on link "Select" at bounding box center [348, 250] width 31 height 16
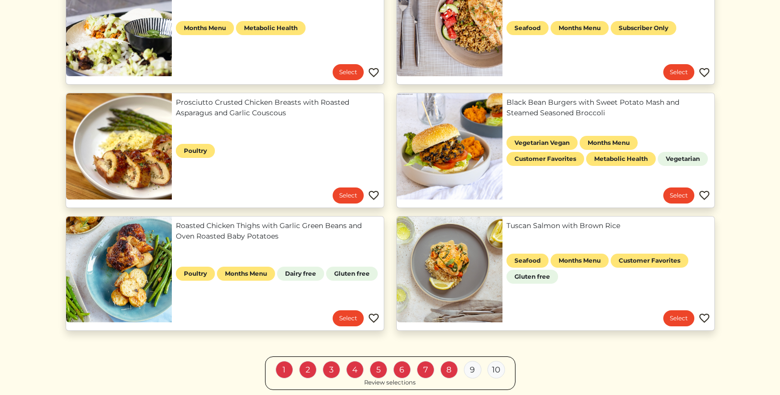
scroll to position [654, 0]
click at [687, 318] on link "Select" at bounding box center [679, 318] width 31 height 16
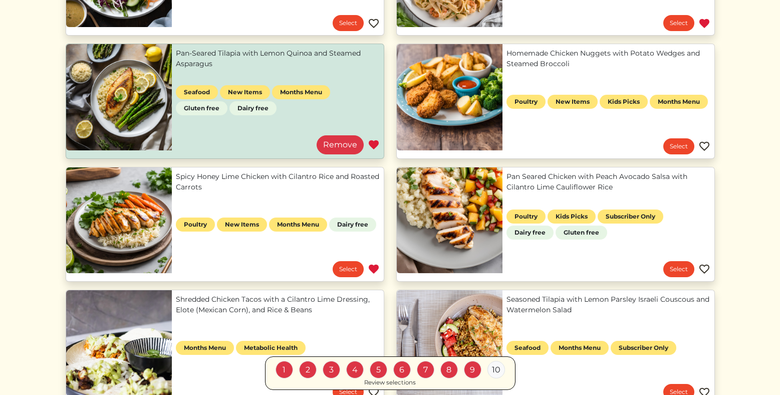
scroll to position [343, 0]
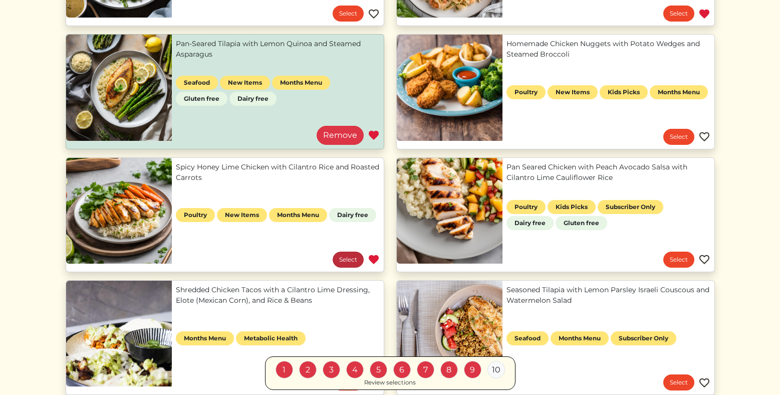
click at [342, 259] on link "Select" at bounding box center [348, 260] width 31 height 16
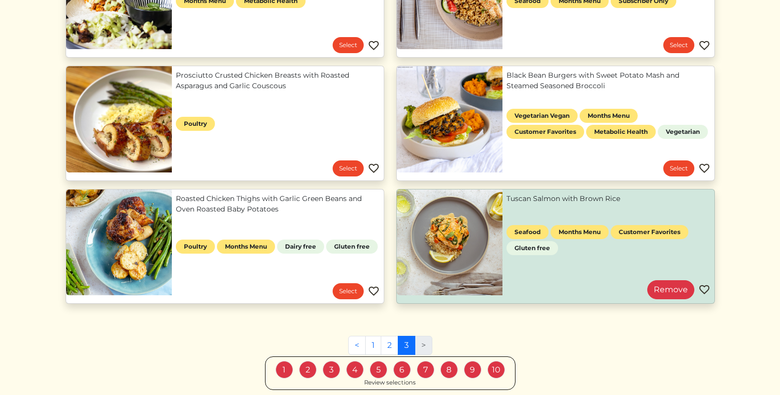
scroll to position [735, 0]
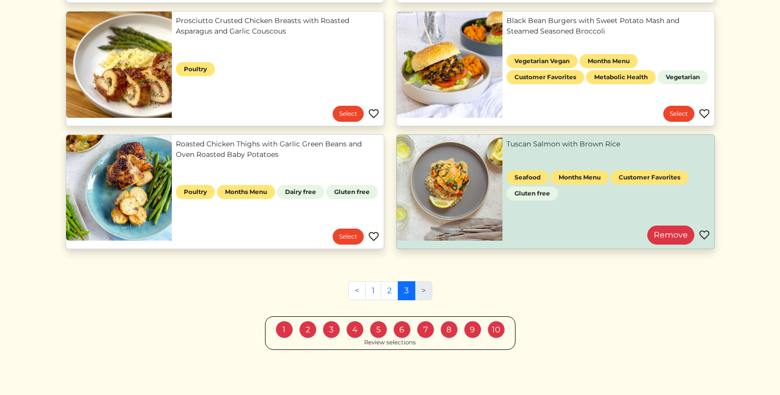
click at [406, 287] on link "3" at bounding box center [407, 290] width 18 height 19
click at [421, 293] on li ">" at bounding box center [423, 290] width 17 height 19
click at [376, 344] on div "Review selections" at bounding box center [390, 342] width 52 height 9
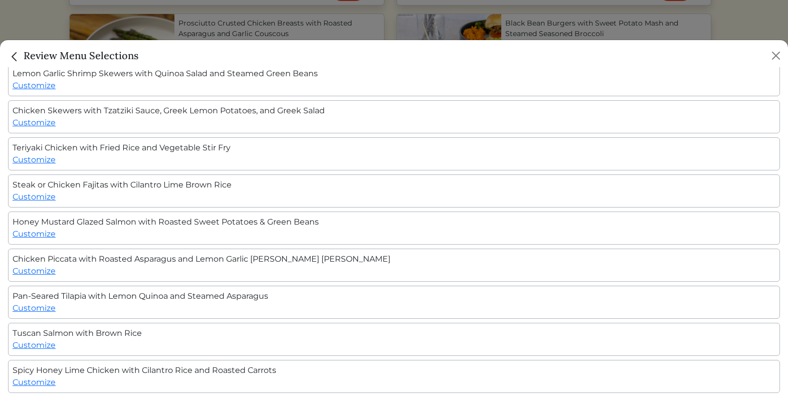
scroll to position [70, 0]
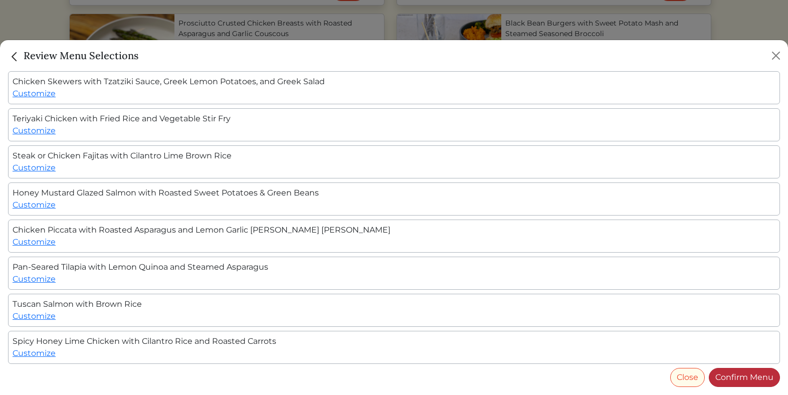
click at [756, 375] on link "Confirm Menu" at bounding box center [744, 377] width 71 height 19
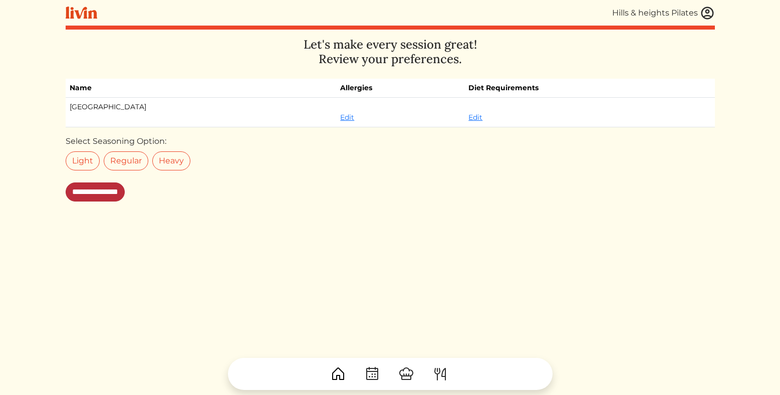
click at [88, 196] on input "**********" at bounding box center [95, 191] width 59 height 19
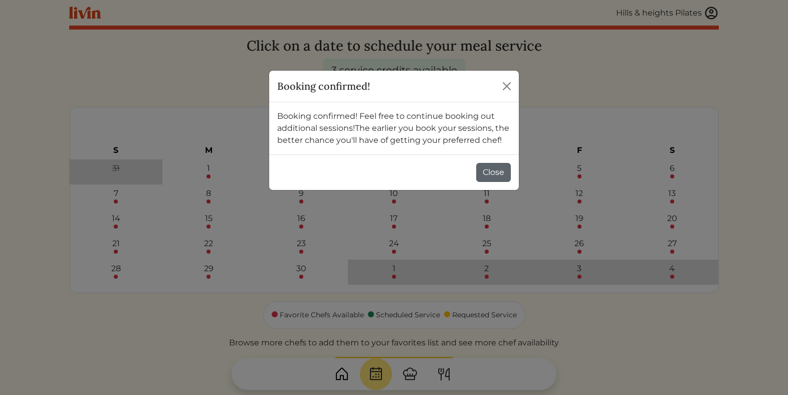
click at [484, 172] on button "Close" at bounding box center [493, 172] width 35 height 19
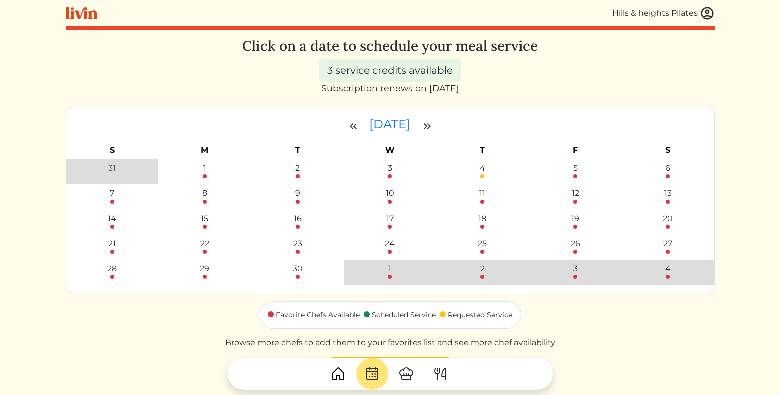
click at [704, 16] on img at bounding box center [707, 13] width 15 height 15
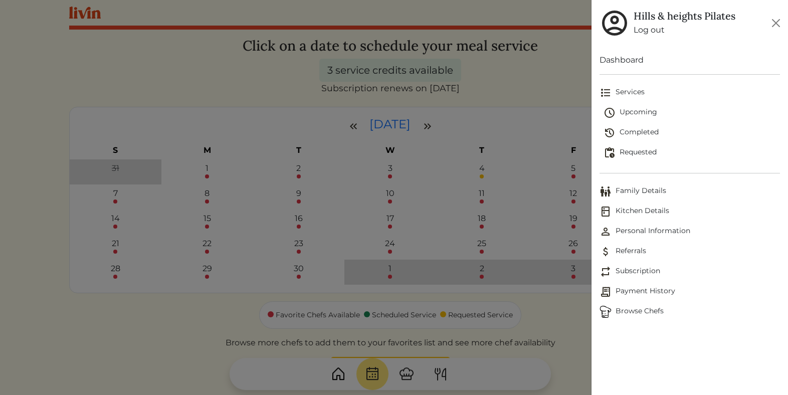
click at [620, 93] on span "Services" at bounding box center [689, 93] width 180 height 12
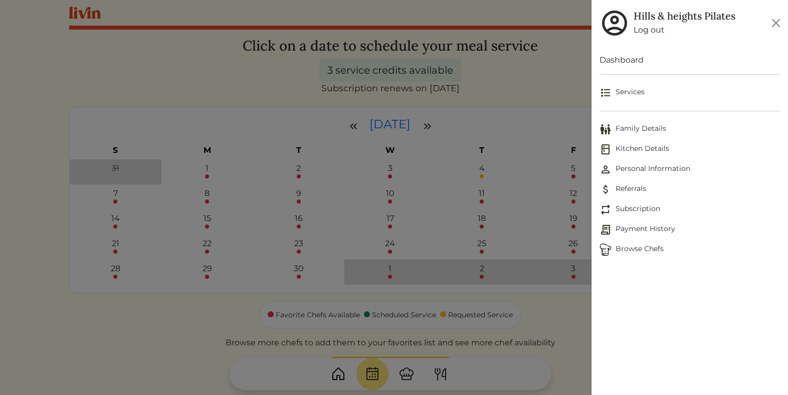
click at [620, 93] on span "Services" at bounding box center [689, 93] width 180 height 12
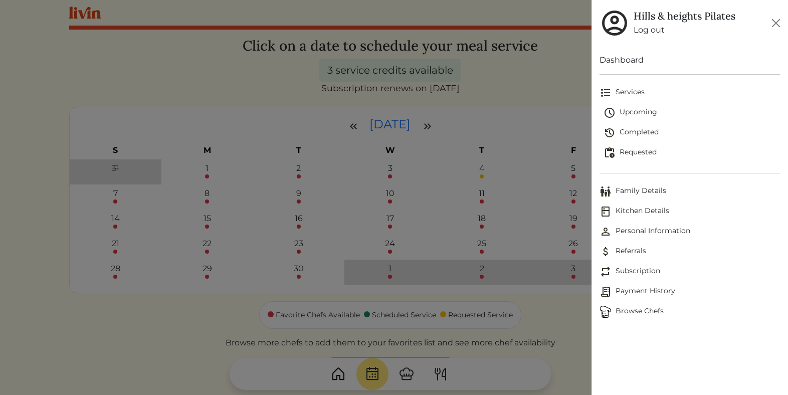
click at [632, 207] on span "Kitchen Details" at bounding box center [689, 211] width 180 height 12
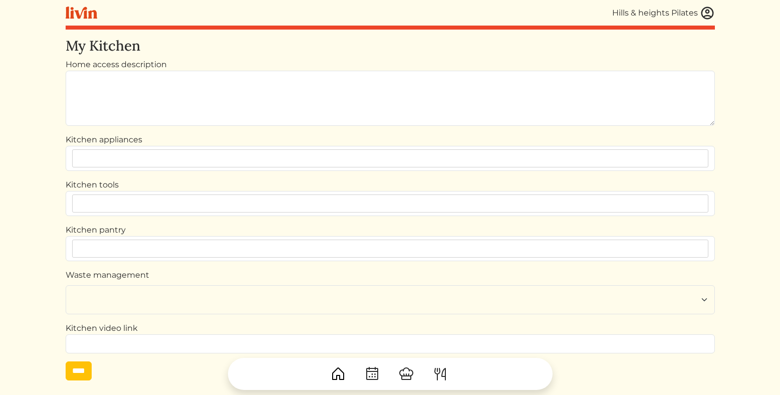
click at [708, 11] on img at bounding box center [707, 13] width 15 height 15
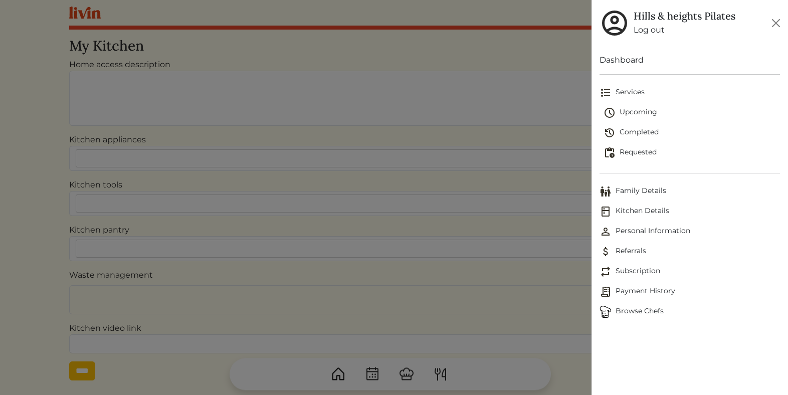
click at [643, 108] on span "Upcoming" at bounding box center [691, 113] width 176 height 12
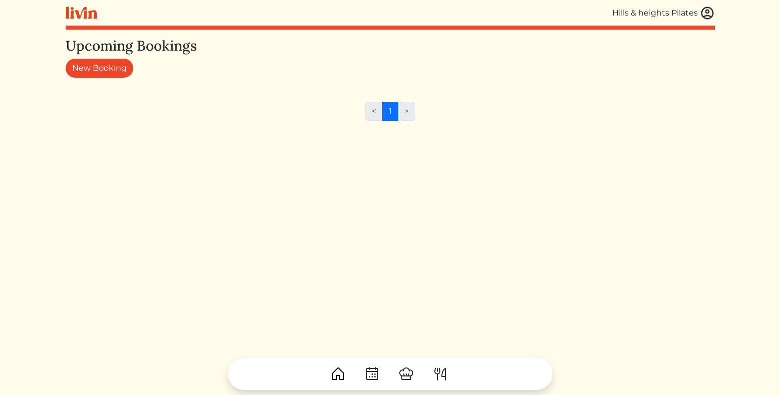
click at [712, 11] on img at bounding box center [707, 13] width 15 height 15
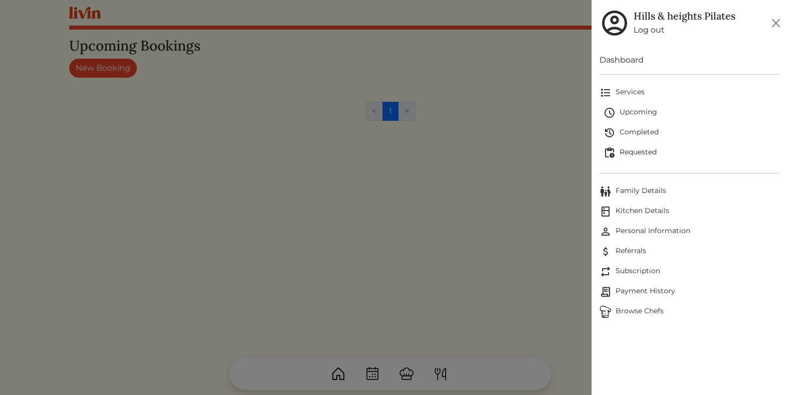
click at [634, 152] on span "Requested" at bounding box center [691, 153] width 176 height 12
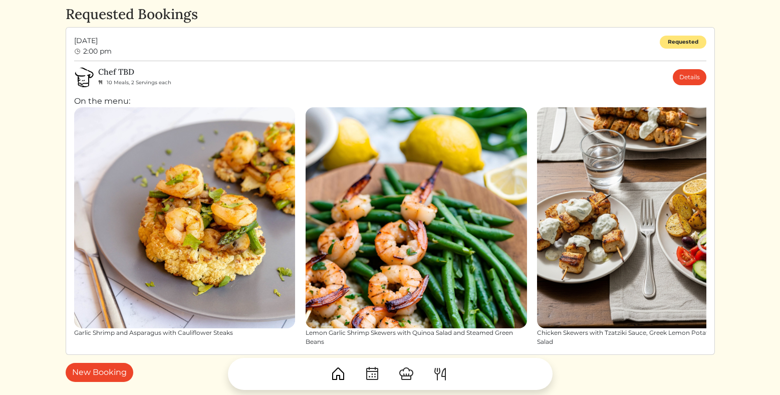
scroll to position [34, 0]
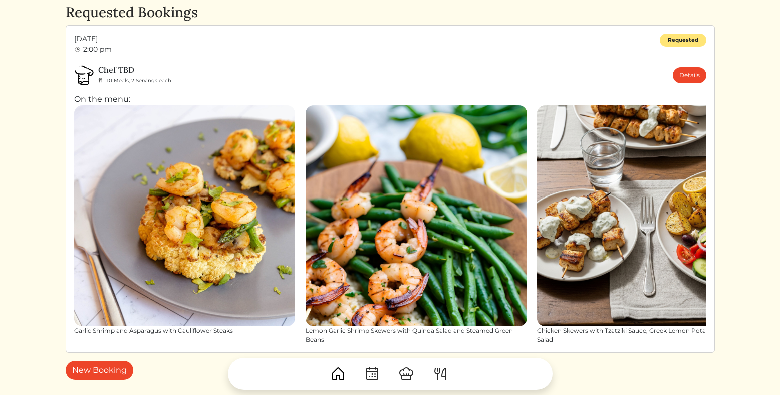
drag, startPoint x: 574, startPoint y: 347, endPoint x: 746, endPoint y: 290, distance: 180.7
click at [746, 290] on html "Hills & heights Pilates Hills & heights Pilates Log out Dashboard Services Upco…" at bounding box center [390, 163] width 780 height 395
click at [683, 76] on link "Details" at bounding box center [690, 75] width 34 height 16
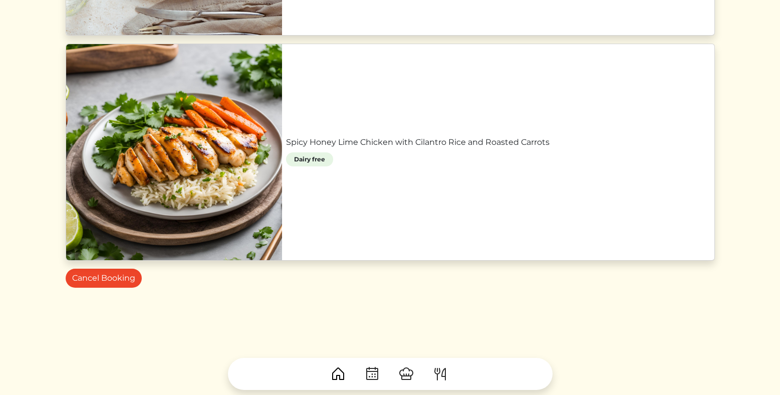
scroll to position [2462, 0]
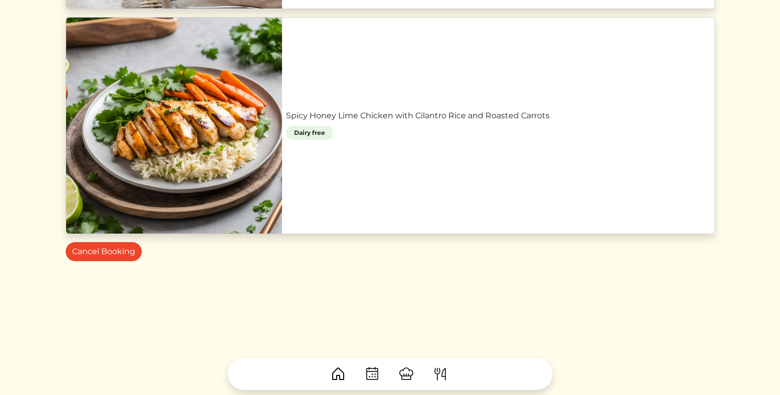
drag, startPoint x: 64, startPoint y: 137, endPoint x: 431, endPoint y: 294, distance: 399.4
copy div "[DATE] 2:00 pm - 5:00 pm Service Attributes 10 Meals, 2 Servings each Service A…"
